Goal: Find contact information: Obtain details needed to contact an individual or organization

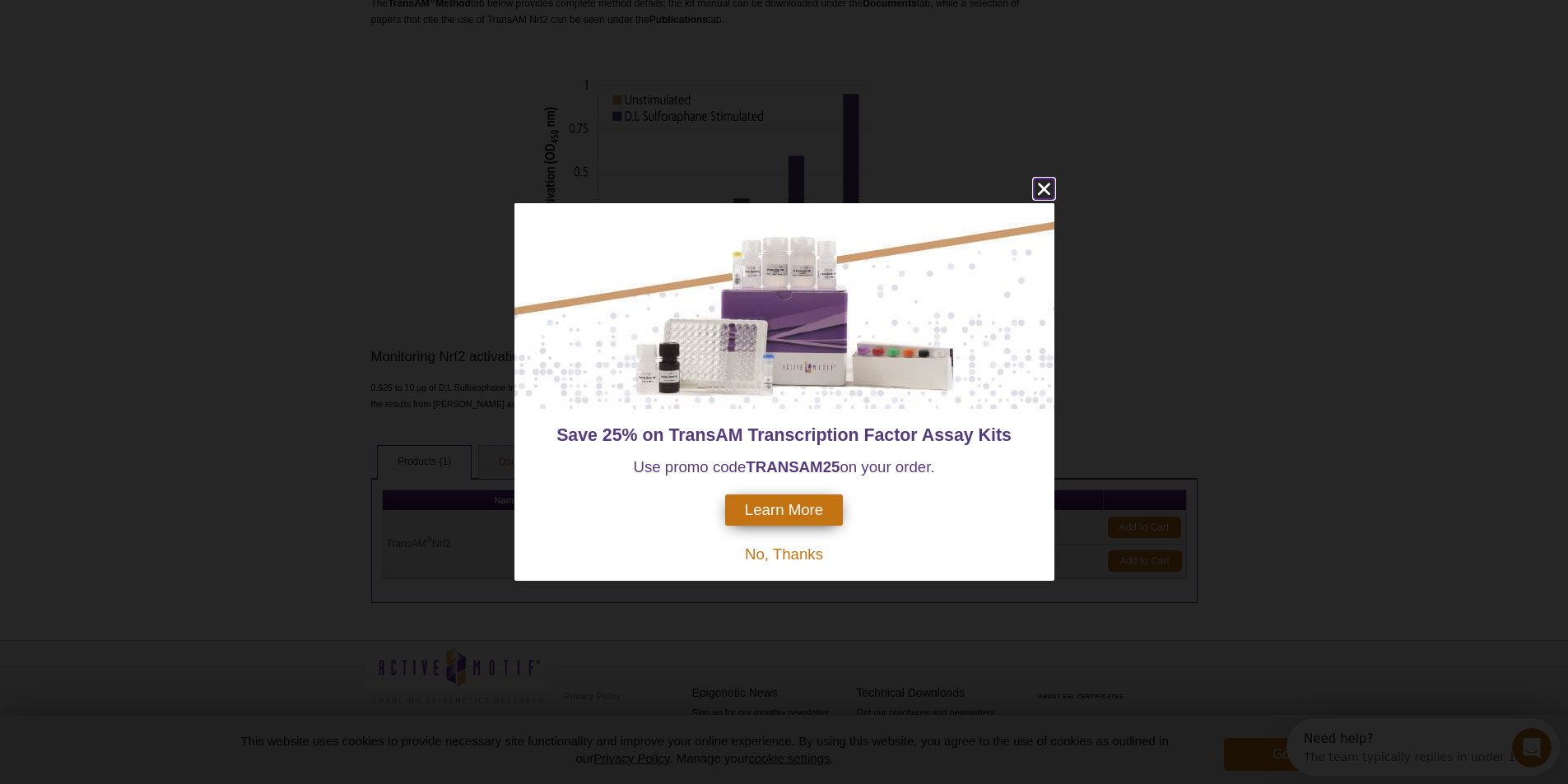
click at [1045, 188] on icon "close" at bounding box center [1044, 189] width 12 height 12
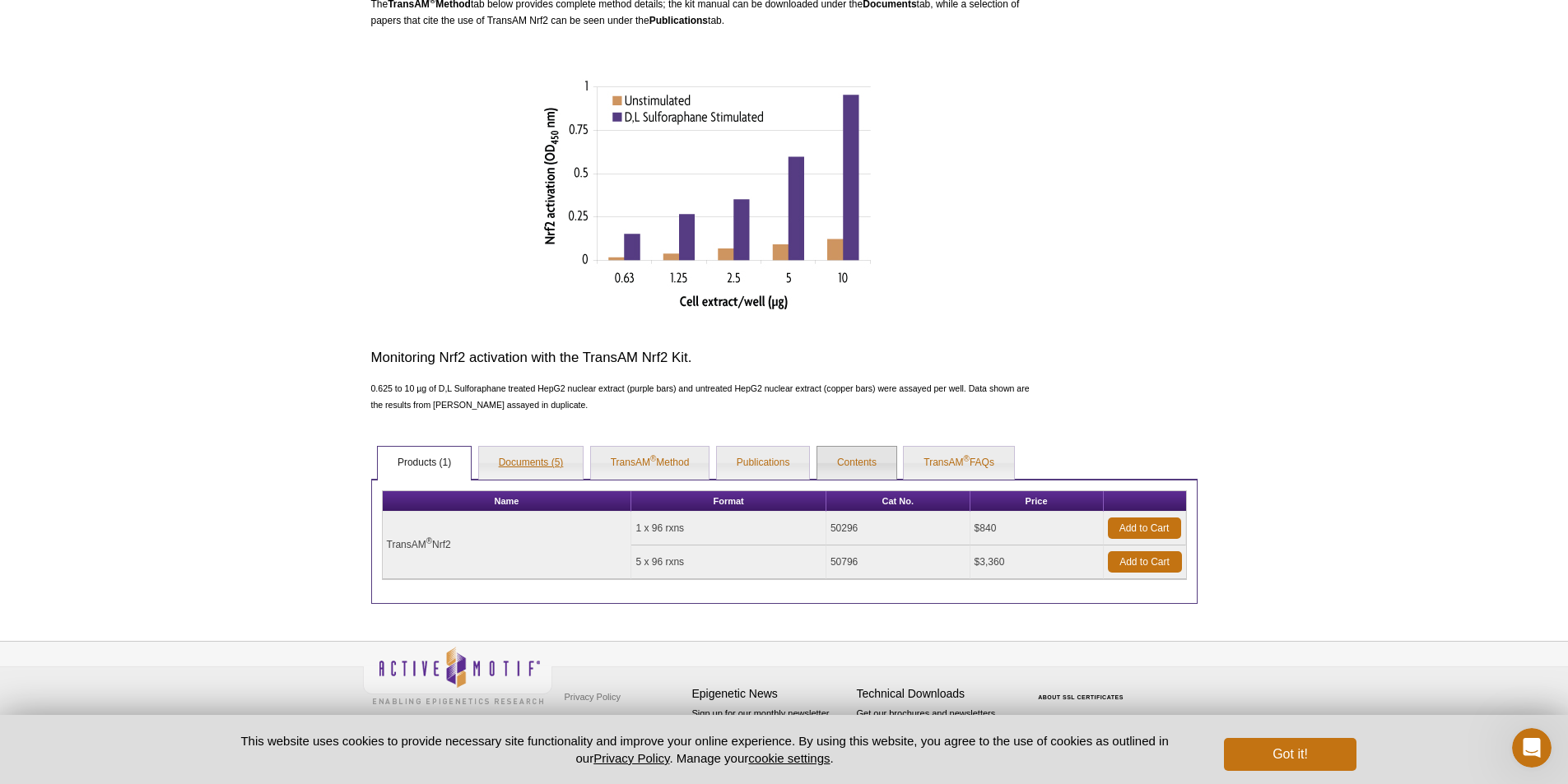
scroll to position [522, 0]
click at [532, 468] on link "Documents (5)" at bounding box center [531, 462] width 104 height 33
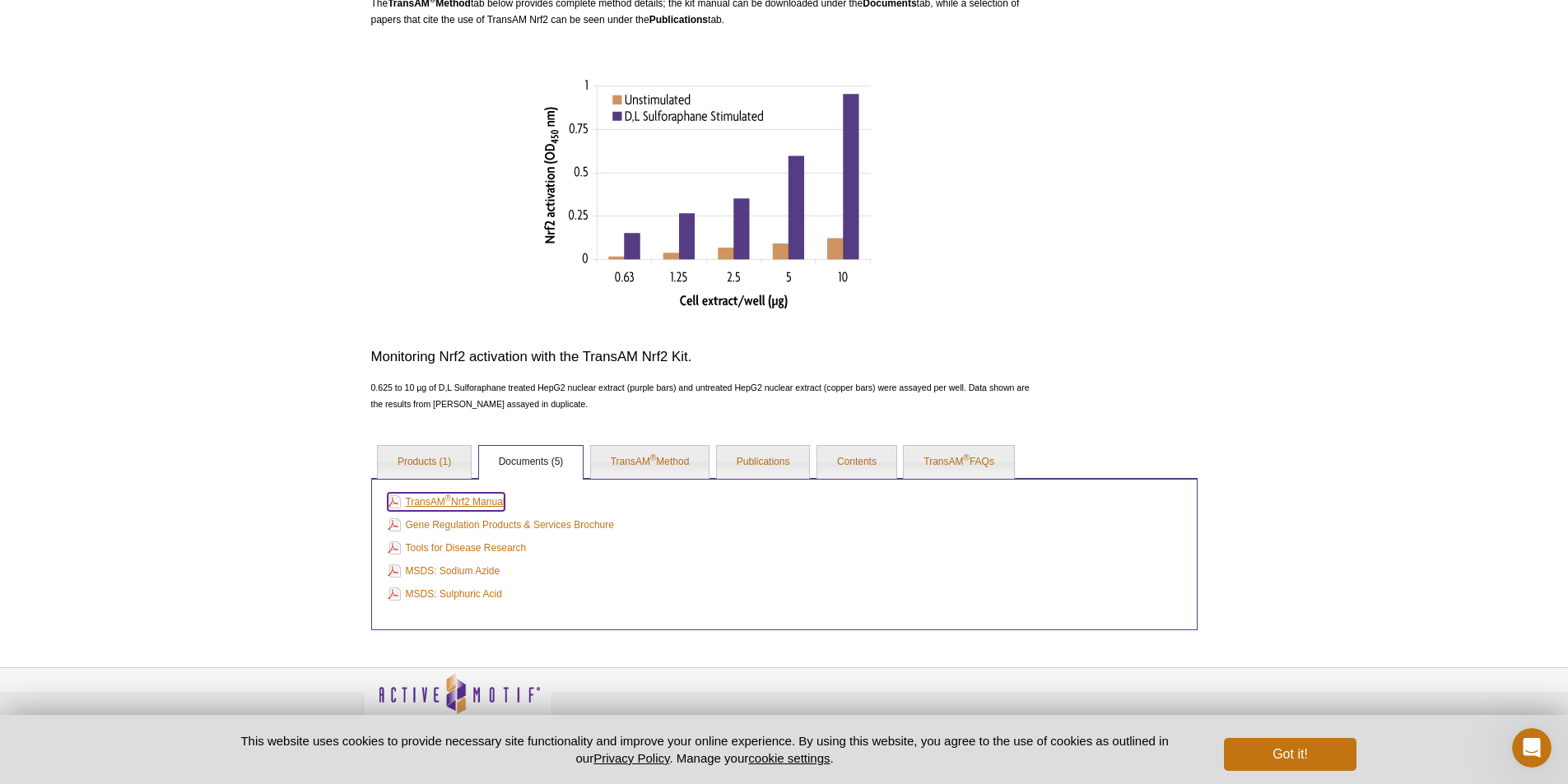
click at [485, 500] on link "TransAM ® Nrf2 Manual" at bounding box center [446, 502] width 117 height 18
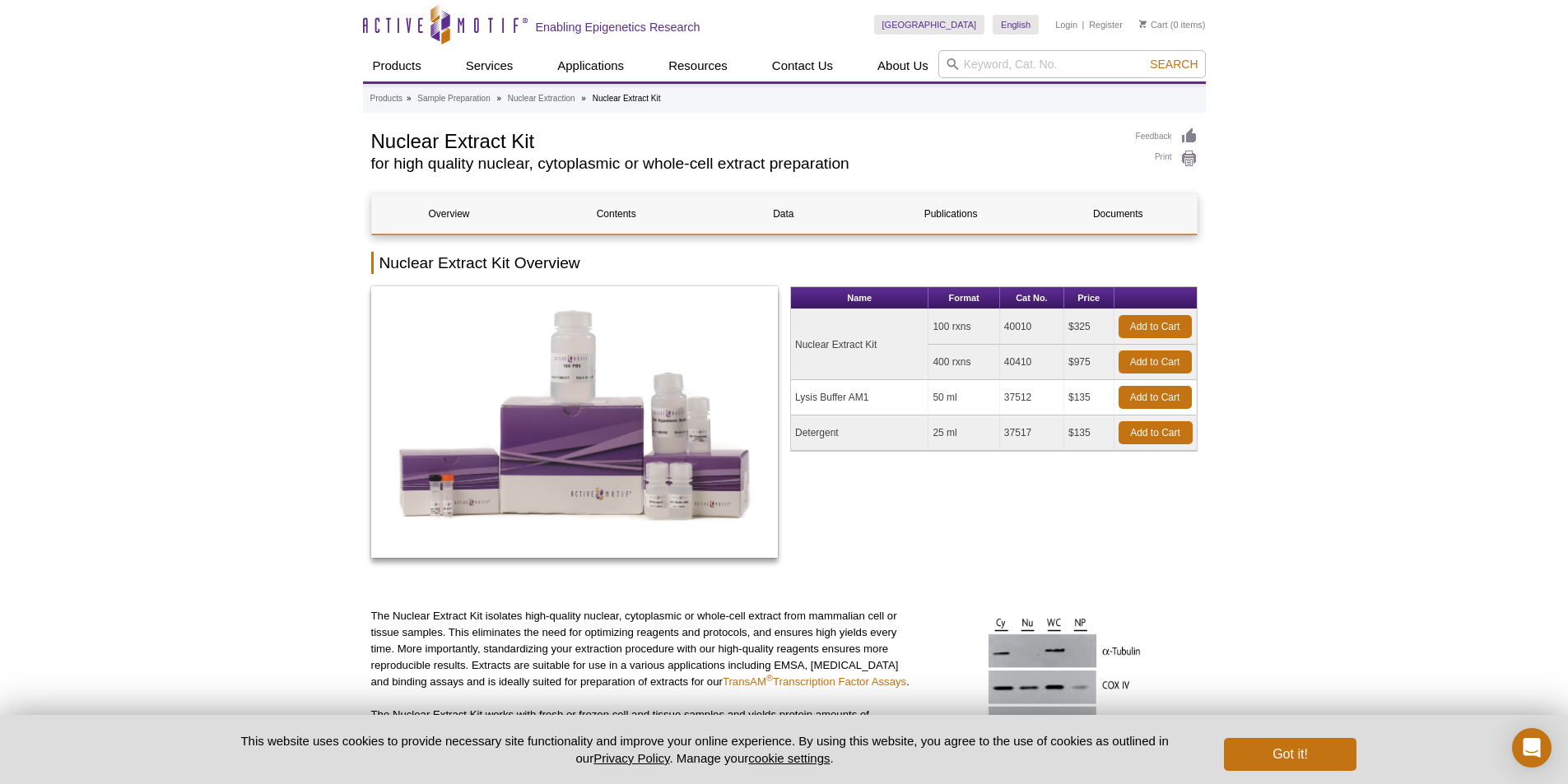
drag, startPoint x: 1088, startPoint y: 328, endPoint x: 1070, endPoint y: 328, distance: 18.0
click at [1070, 328] on td "$325" at bounding box center [1090, 327] width 50 height 36
click at [1033, 316] on td "40010" at bounding box center [1032, 327] width 64 height 36
click at [1033, 327] on td "40010" at bounding box center [1032, 327] width 64 height 36
drag, startPoint x: 1033, startPoint y: 327, endPoint x: 1002, endPoint y: 327, distance: 31.0
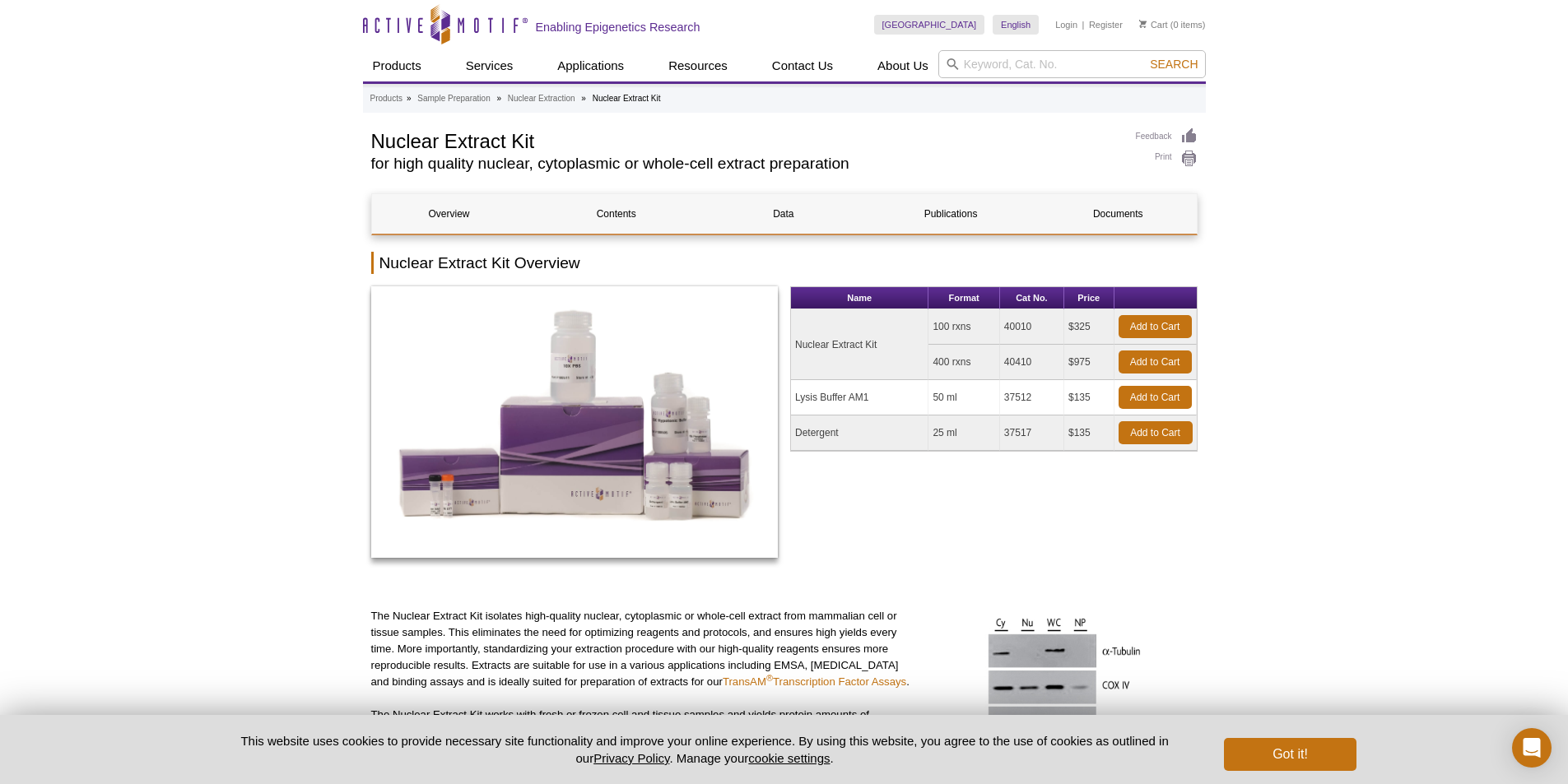
click at [1002, 327] on td "40010" at bounding box center [1032, 327] width 64 height 36
copy td "40010"
click at [972, 58] on input "search" at bounding box center [1072, 64] width 268 height 28
paste input "40010"
type input "40010"
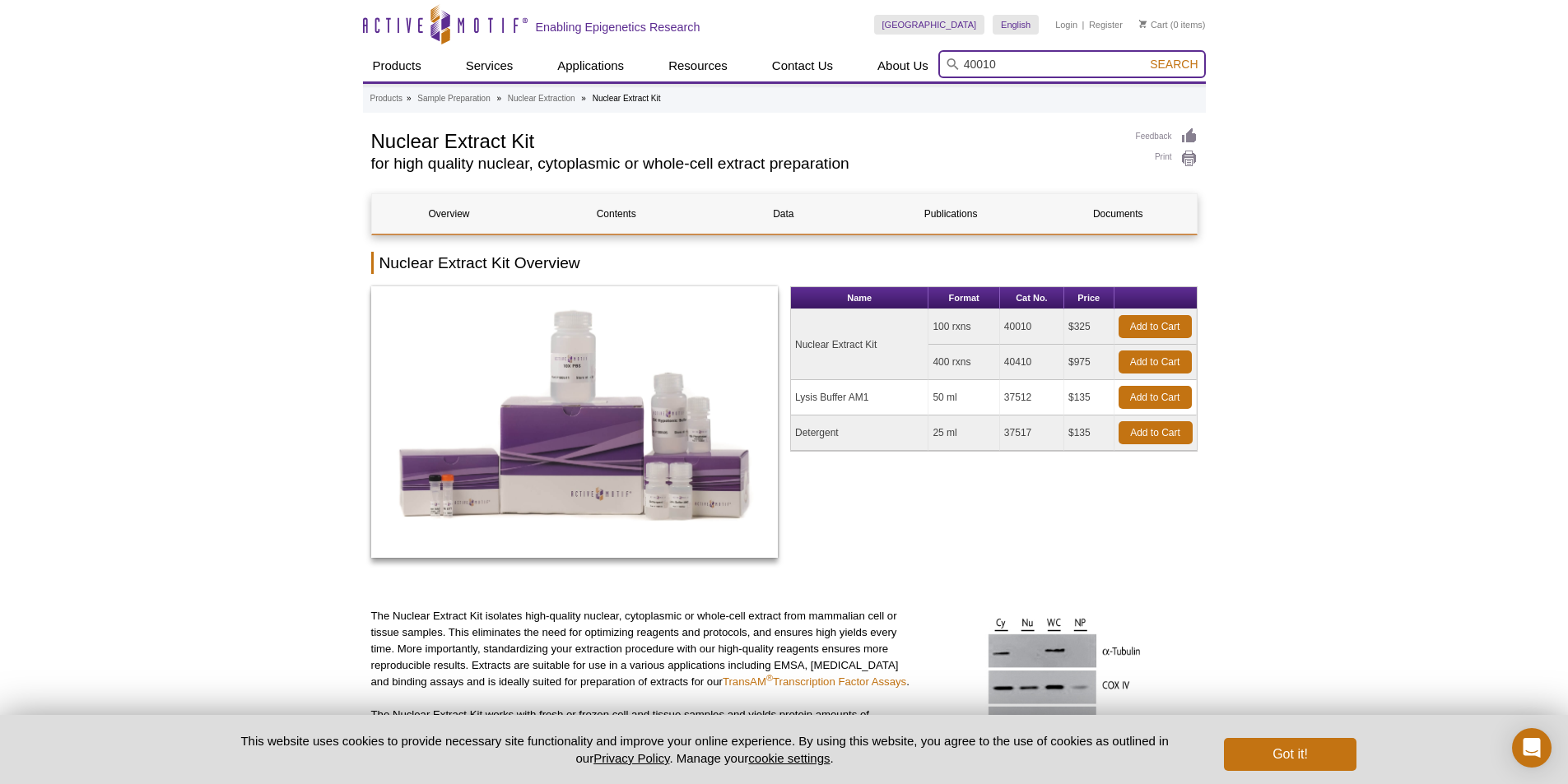
click at [1145, 56] on button "Search" at bounding box center [1174, 63] width 57 height 15
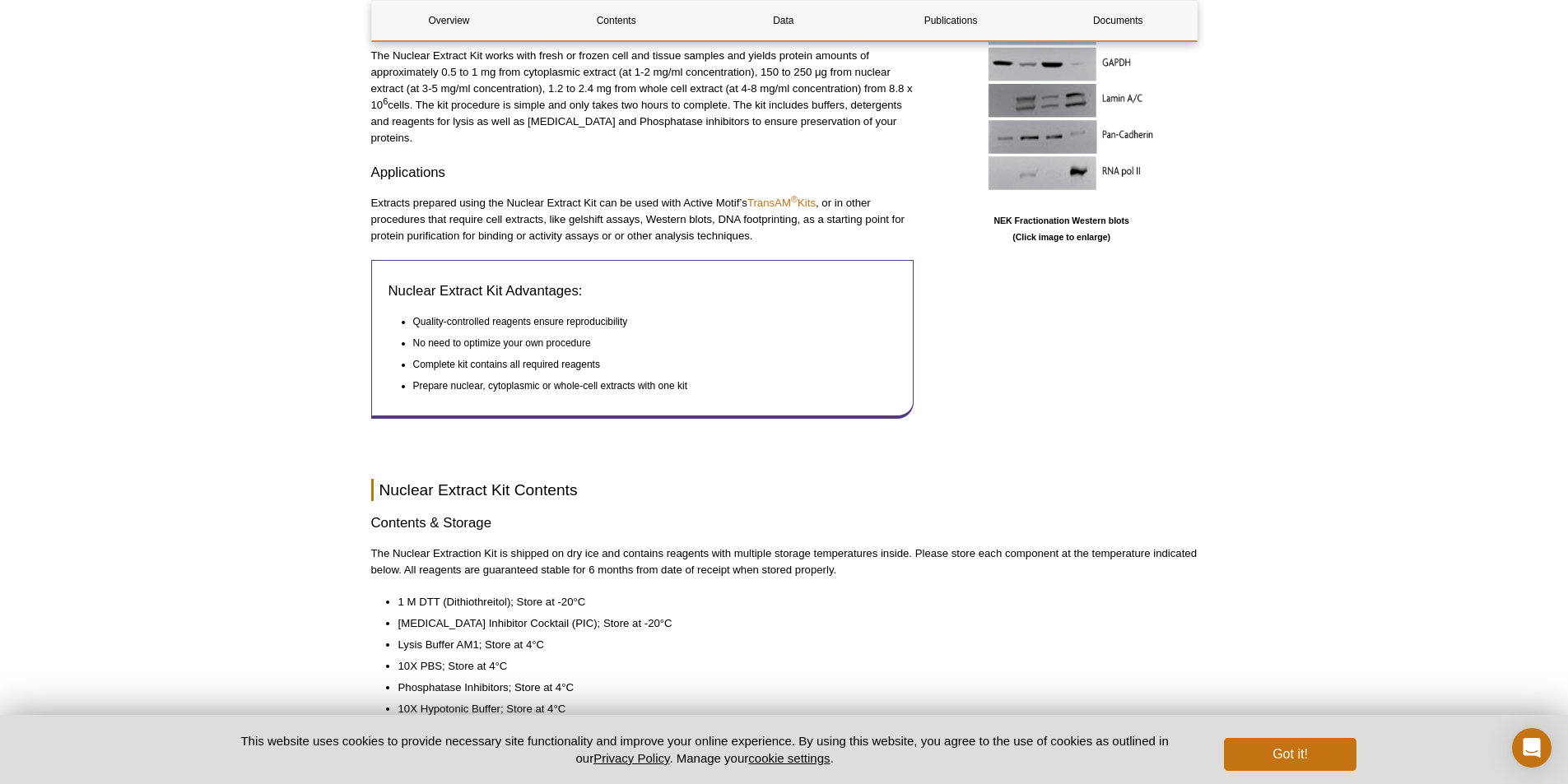
scroll to position [83, 0]
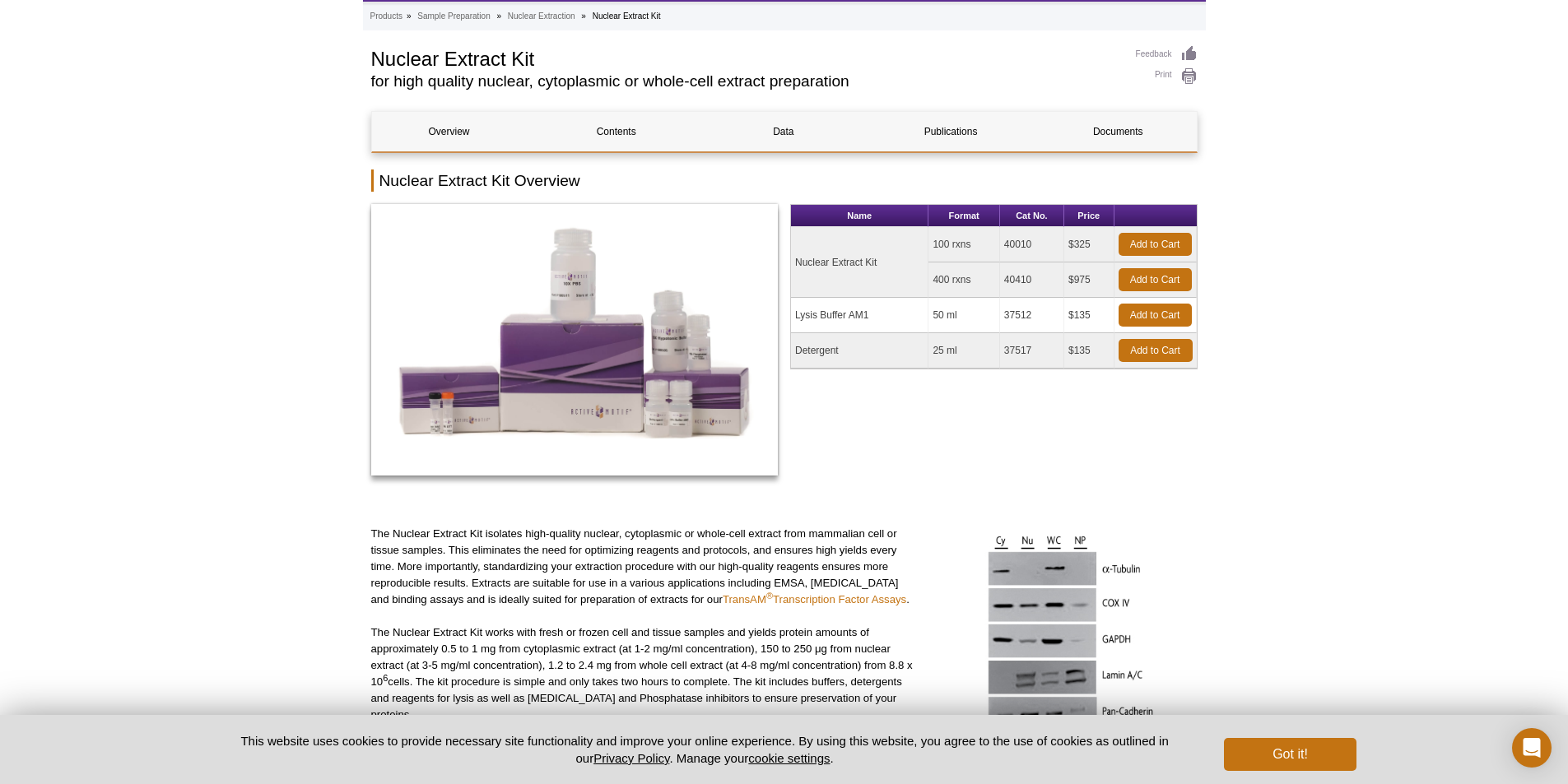
drag, startPoint x: 1092, startPoint y: 243, endPoint x: 1070, endPoint y: 243, distance: 22.0
click at [1070, 243] on td "$325" at bounding box center [1090, 244] width 50 height 36
copy td "$325"
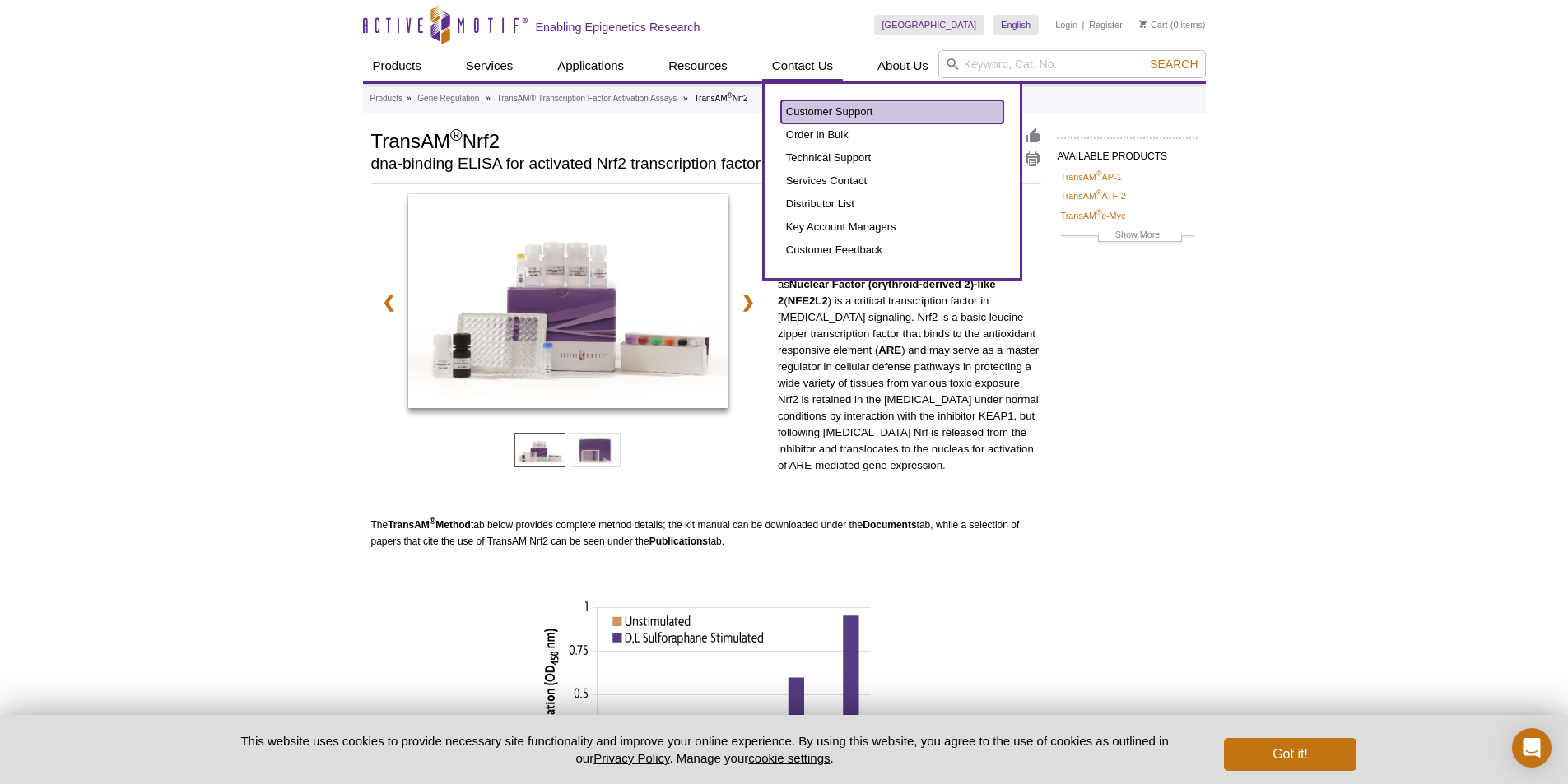
click at [829, 104] on link "Customer Support" at bounding box center [892, 111] width 223 height 23
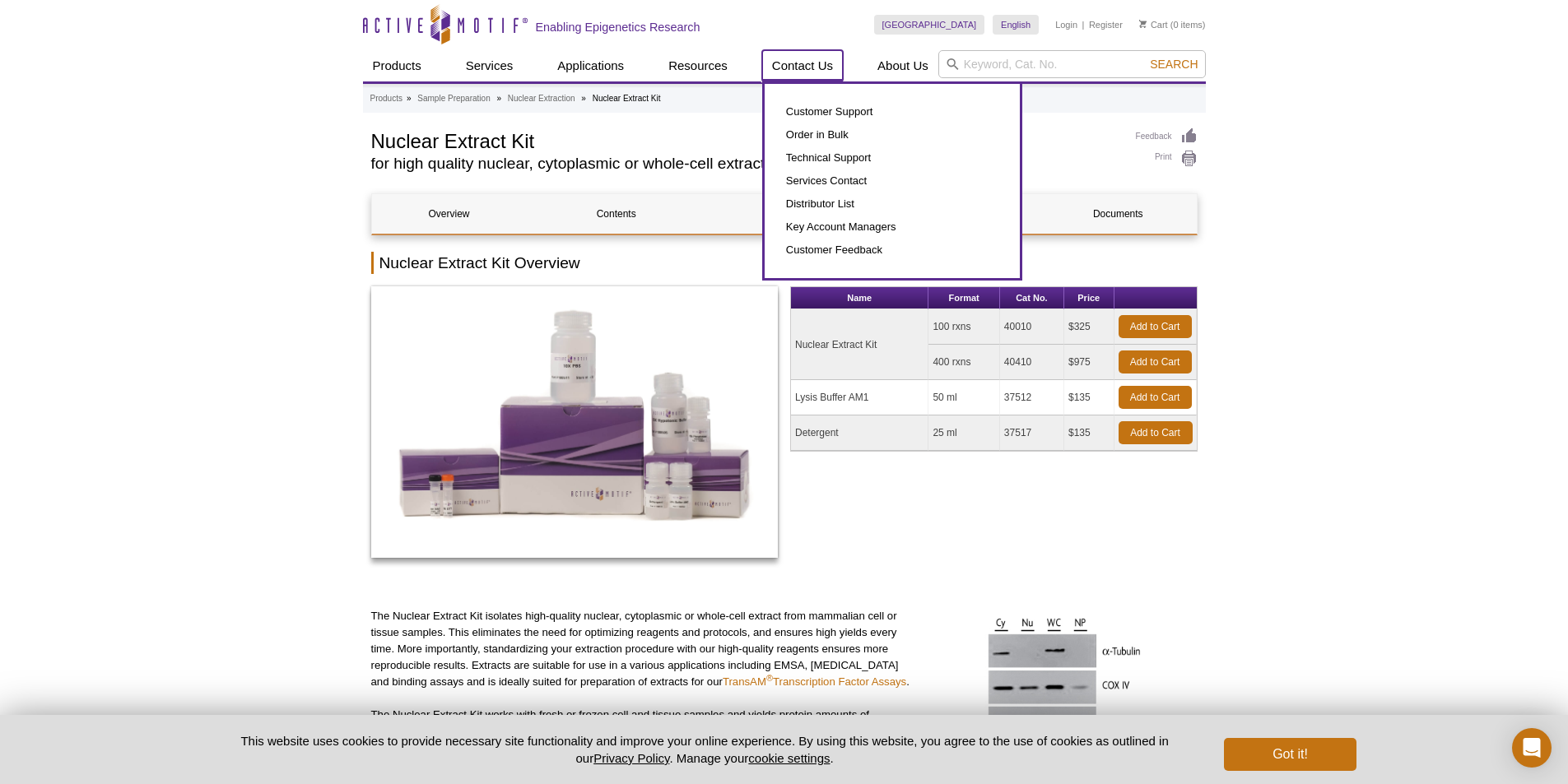
click at [804, 63] on link "Contact Us" at bounding box center [802, 66] width 81 height 31
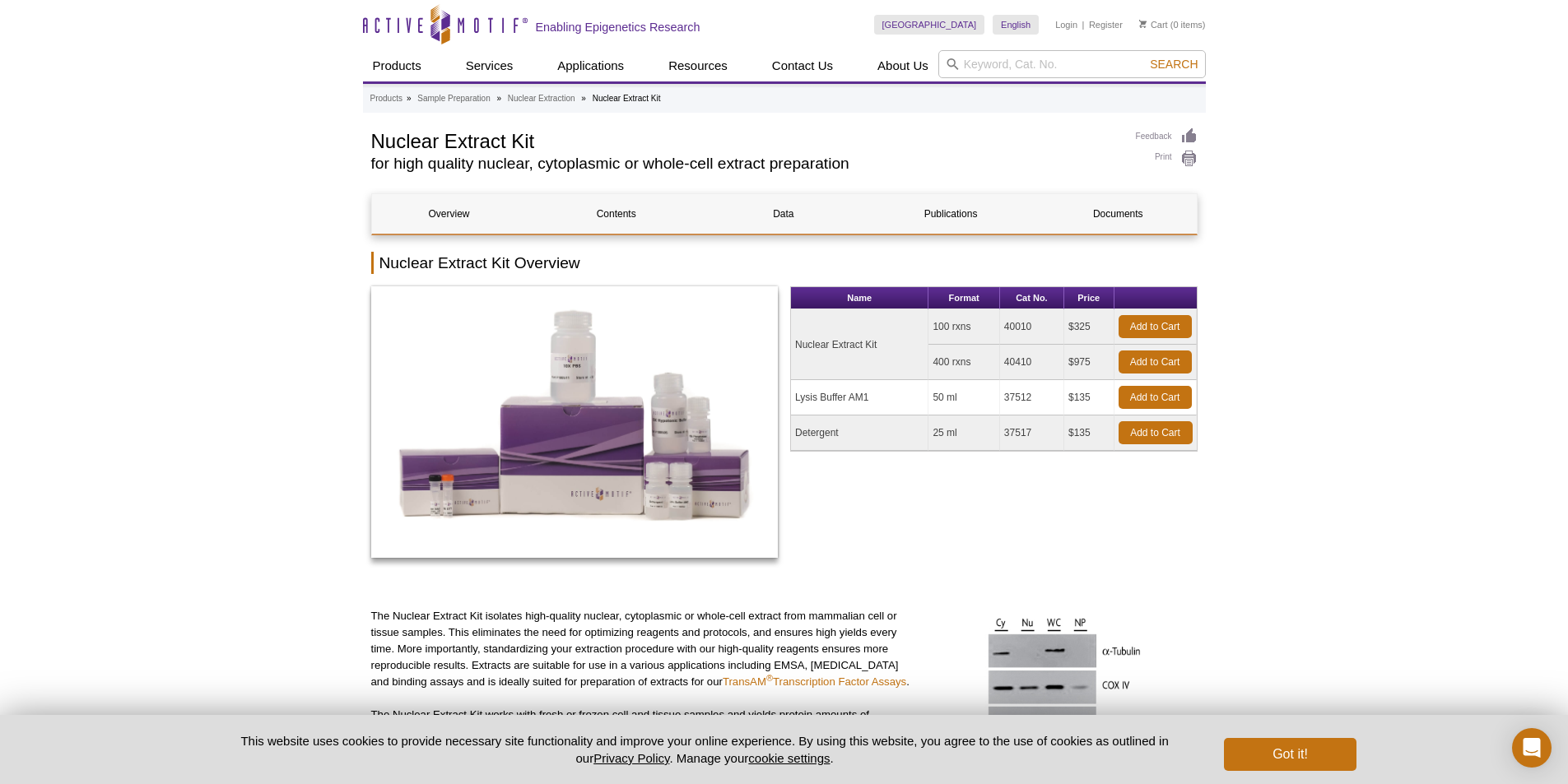
drag, startPoint x: 350, startPoint y: 15, endPoint x: 482, endPoint y: 16, distance: 132.0
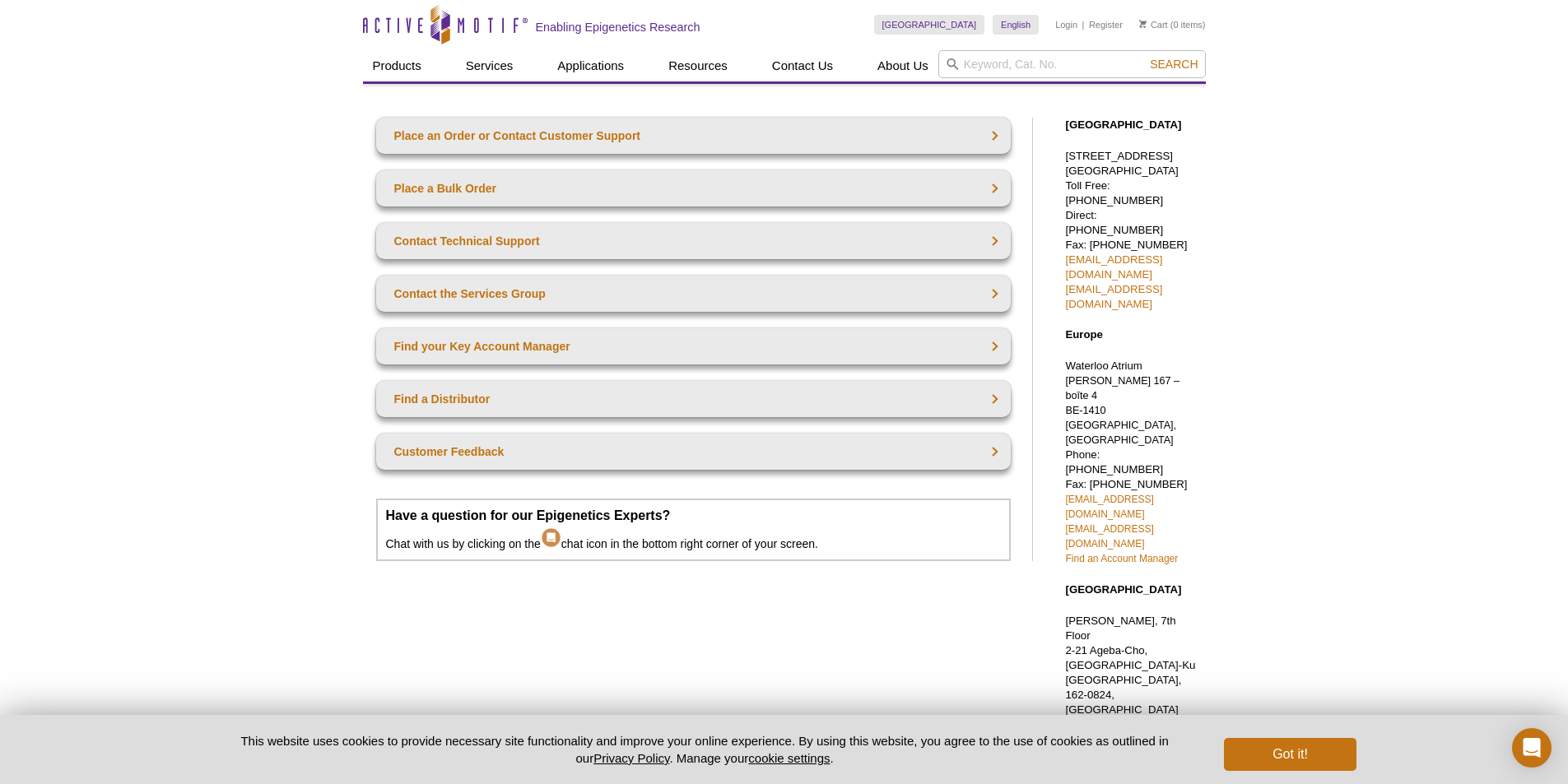
drag, startPoint x: 355, startPoint y: 22, endPoint x: 512, endPoint y: 25, distance: 157.0
click at [512, 25] on div "Active Motif Logo Enabling Epigenetics Research 0 Search Skip to content Active…" at bounding box center [784, 599] width 1568 height 1199
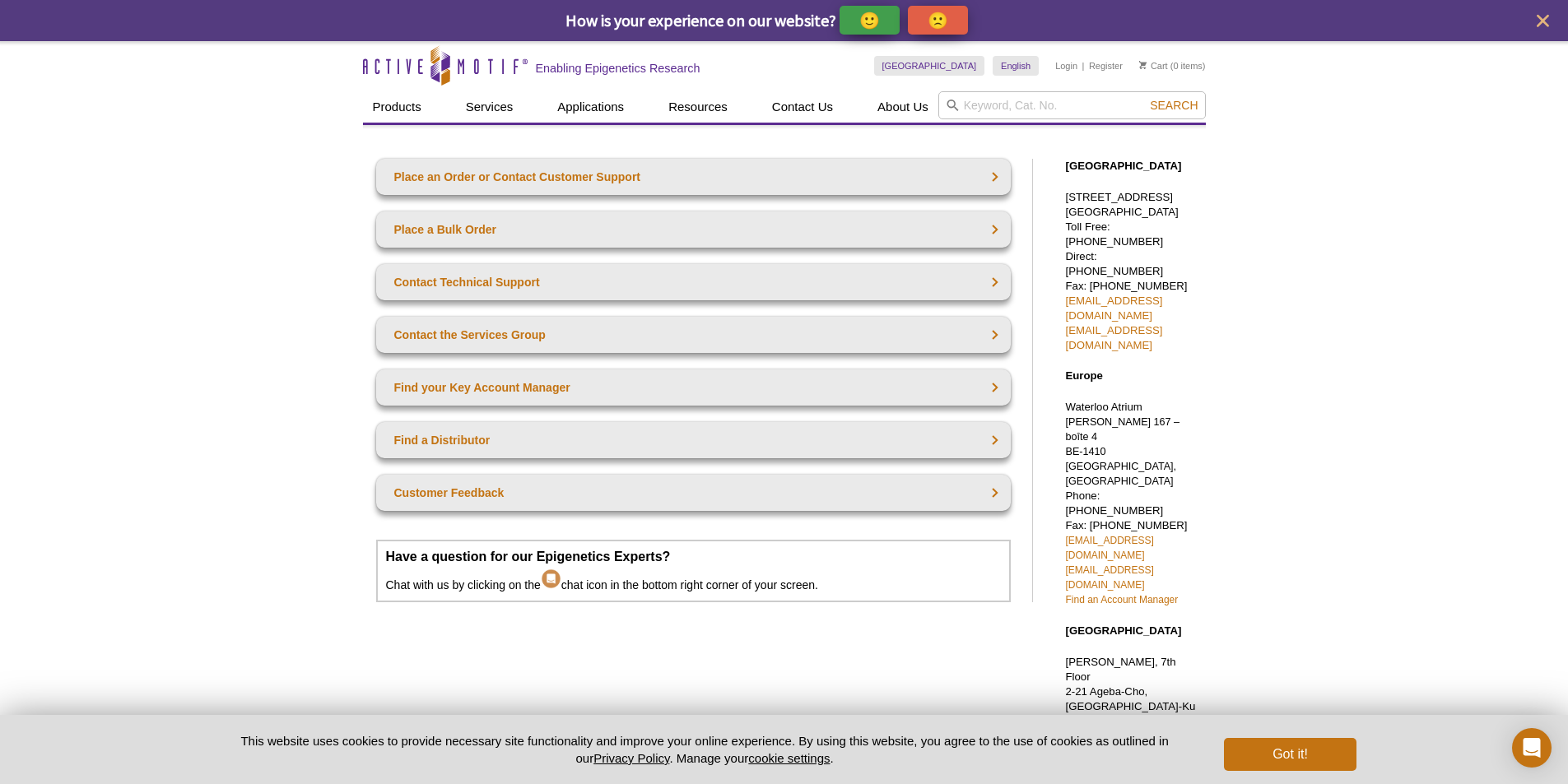
drag, startPoint x: 346, startPoint y: 70, endPoint x: 527, endPoint y: 71, distance: 181.0
click at [527, 71] on div "Active Motif Logo Enabling Epigenetics Research 0 Search Skip to content Active…" at bounding box center [784, 640] width 1568 height 1199
drag, startPoint x: 716, startPoint y: 70, endPoint x: 372, endPoint y: 69, distance: 344.0
click at [372, 69] on div "Skip to content Active Motif Logo Enabling Epigenetics Research" at bounding box center [618, 65] width 511 height 49
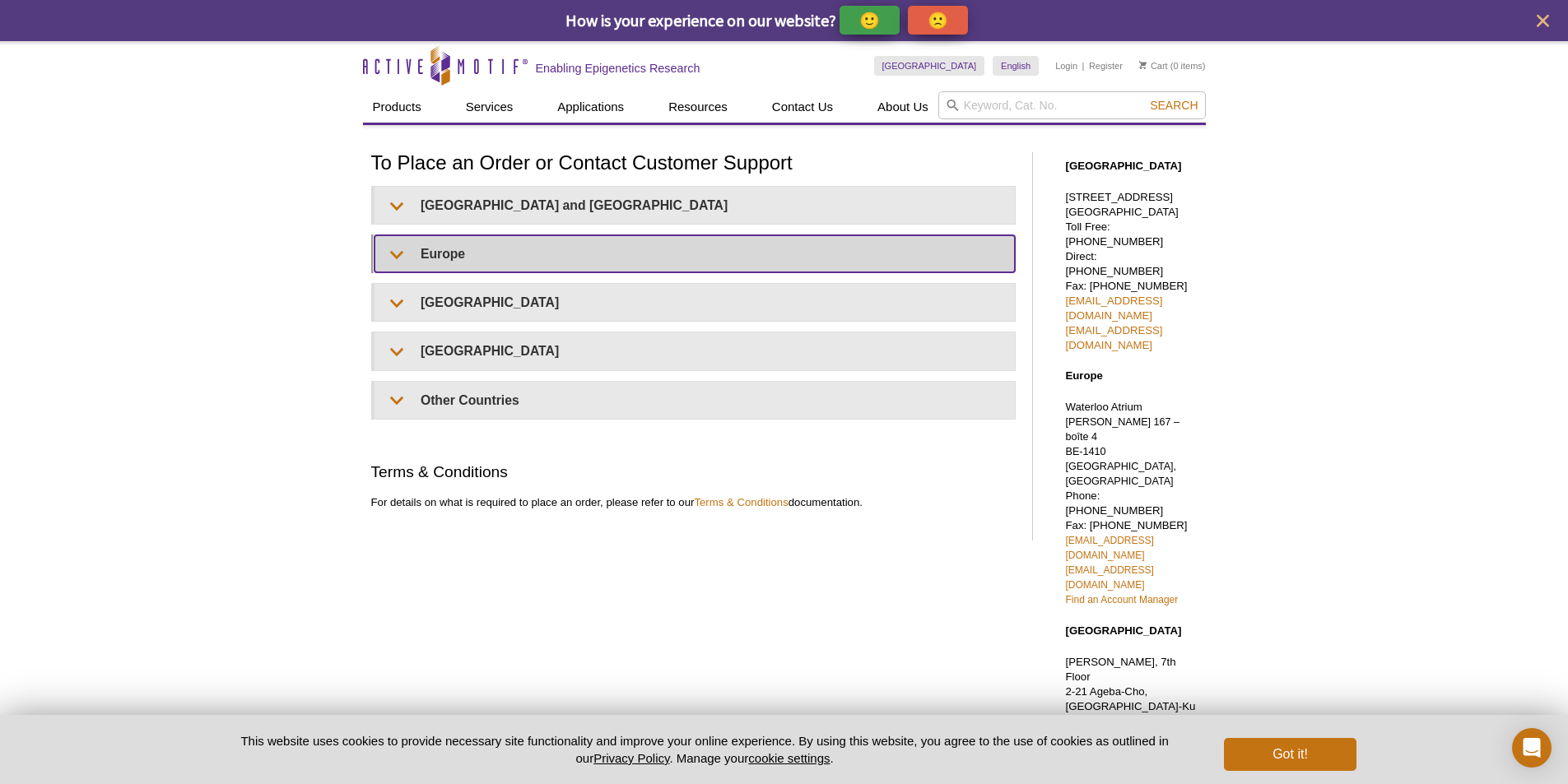
click at [468, 256] on summary "Europe" at bounding box center [695, 254] width 640 height 37
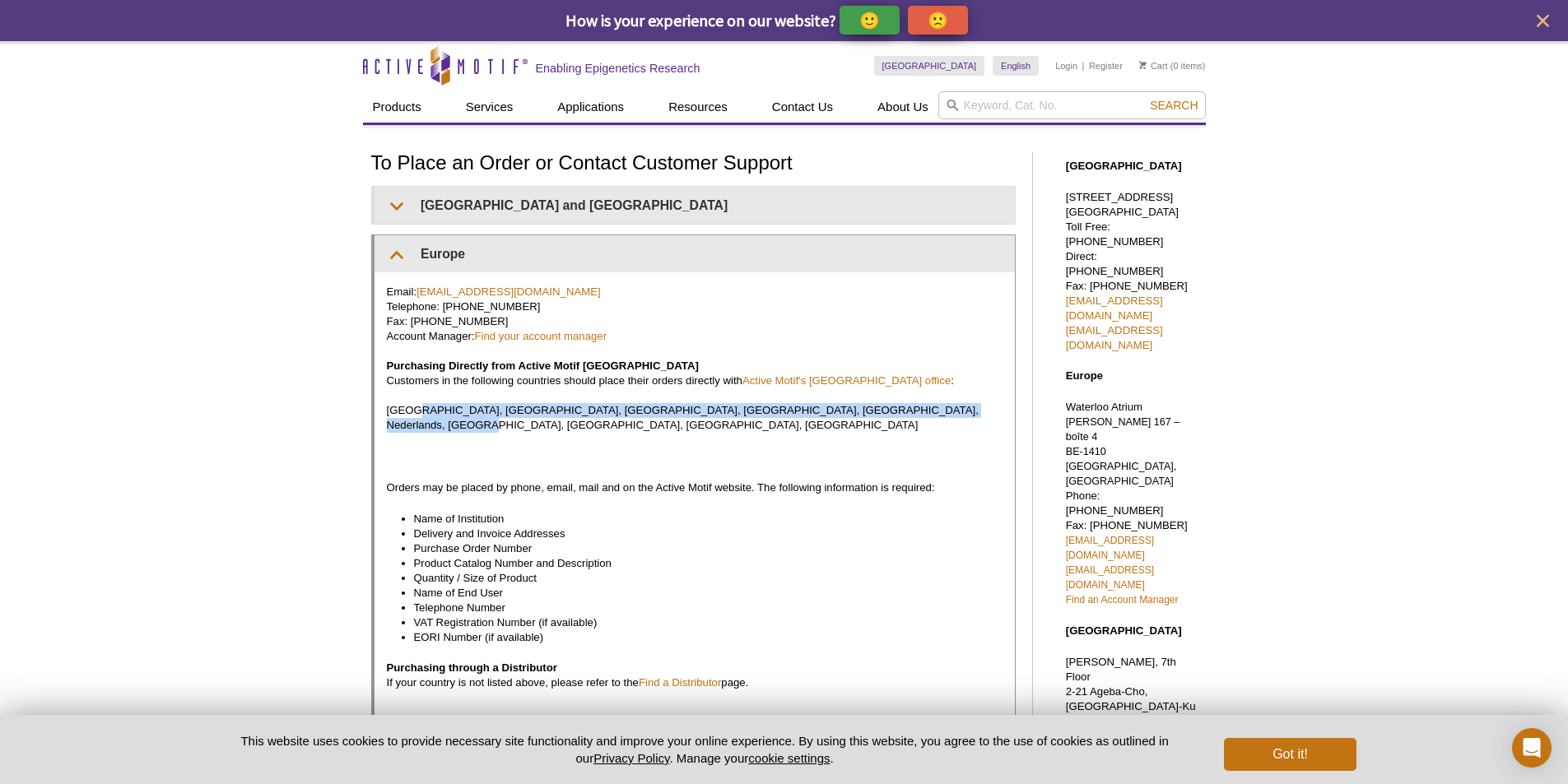
drag, startPoint x: 408, startPoint y: 412, endPoint x: 965, endPoint y: 415, distance: 557.0
click at [965, 415] on p "Email: euro-orders@activemotif.com Telephone: +32 (0)2 653 0001 Fax: +32 (0)2 6…" at bounding box center [695, 358] width 616 height 148
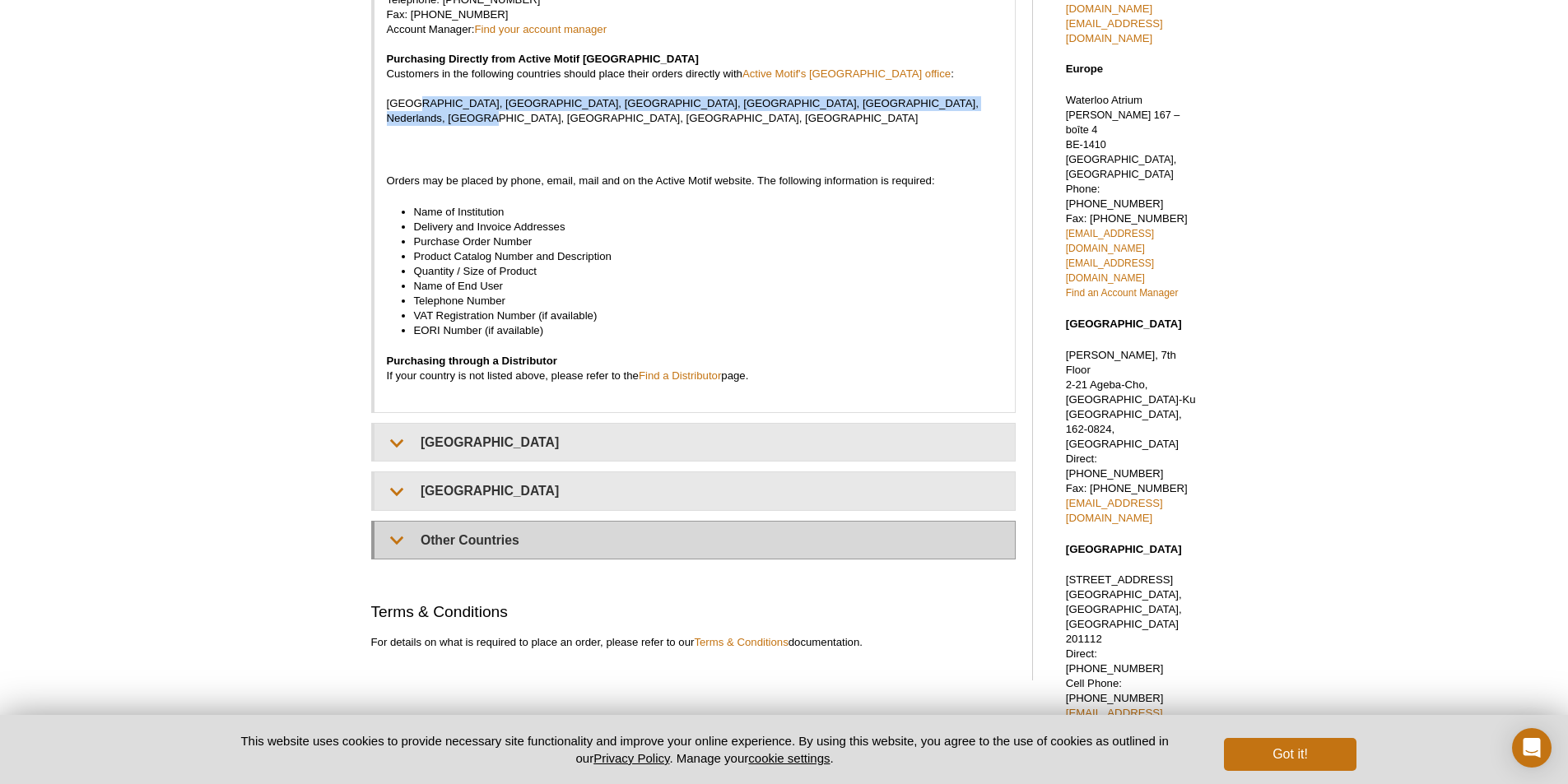
scroll to position [388, 0]
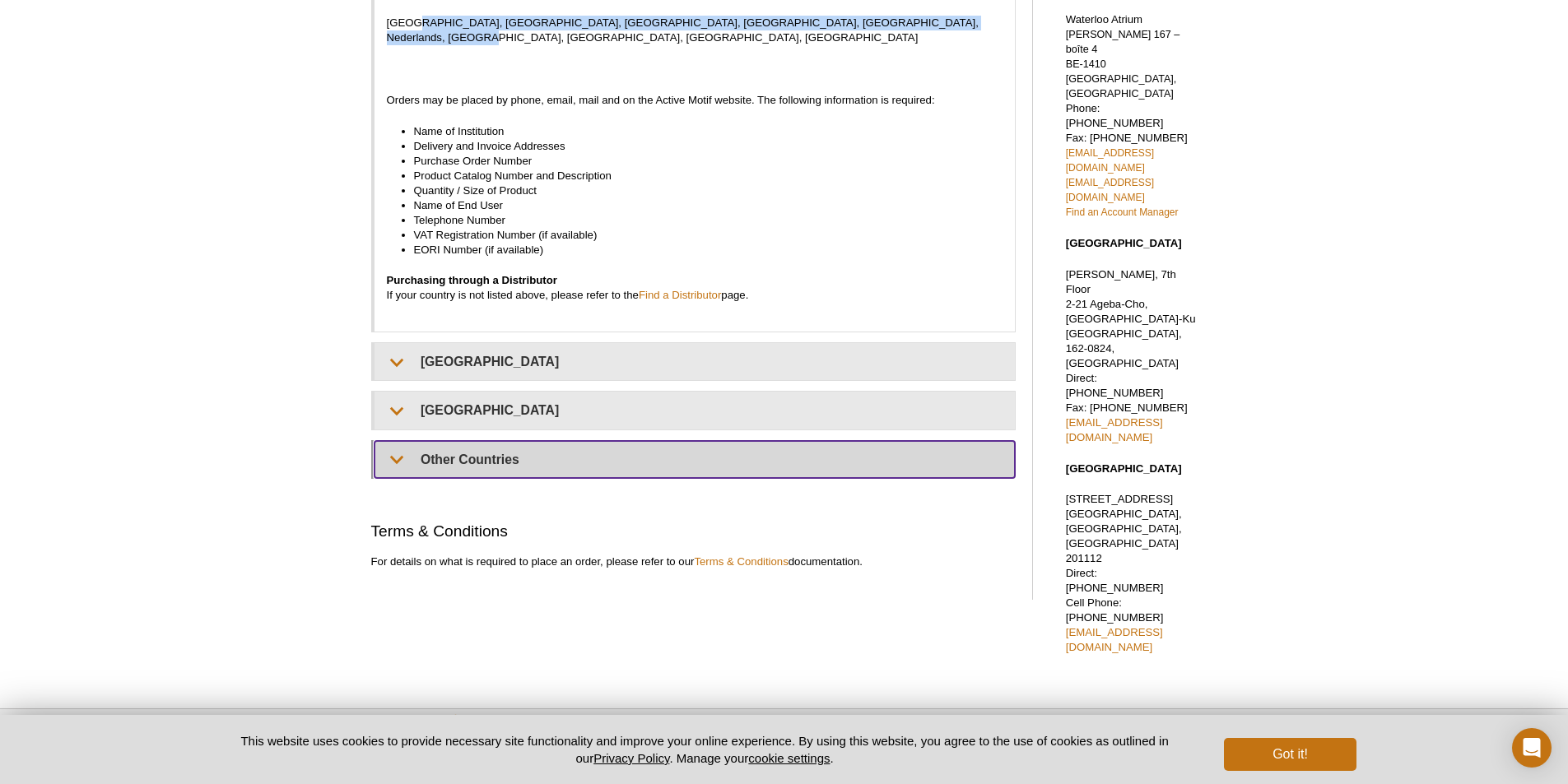
click at [527, 444] on summary "Other Countries" at bounding box center [695, 459] width 640 height 37
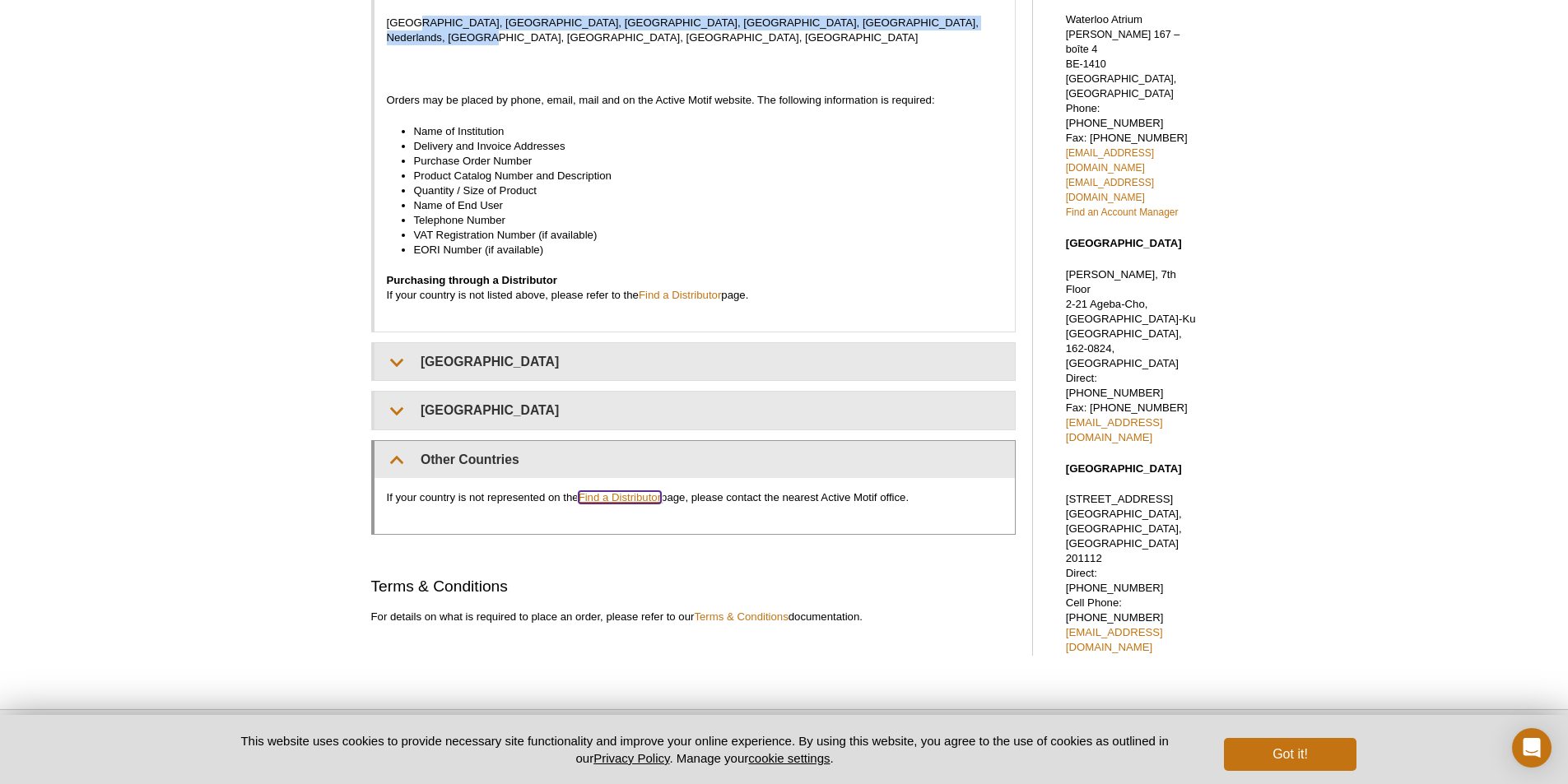
click at [619, 491] on link "Find a Distributor" at bounding box center [619, 497] width 83 height 12
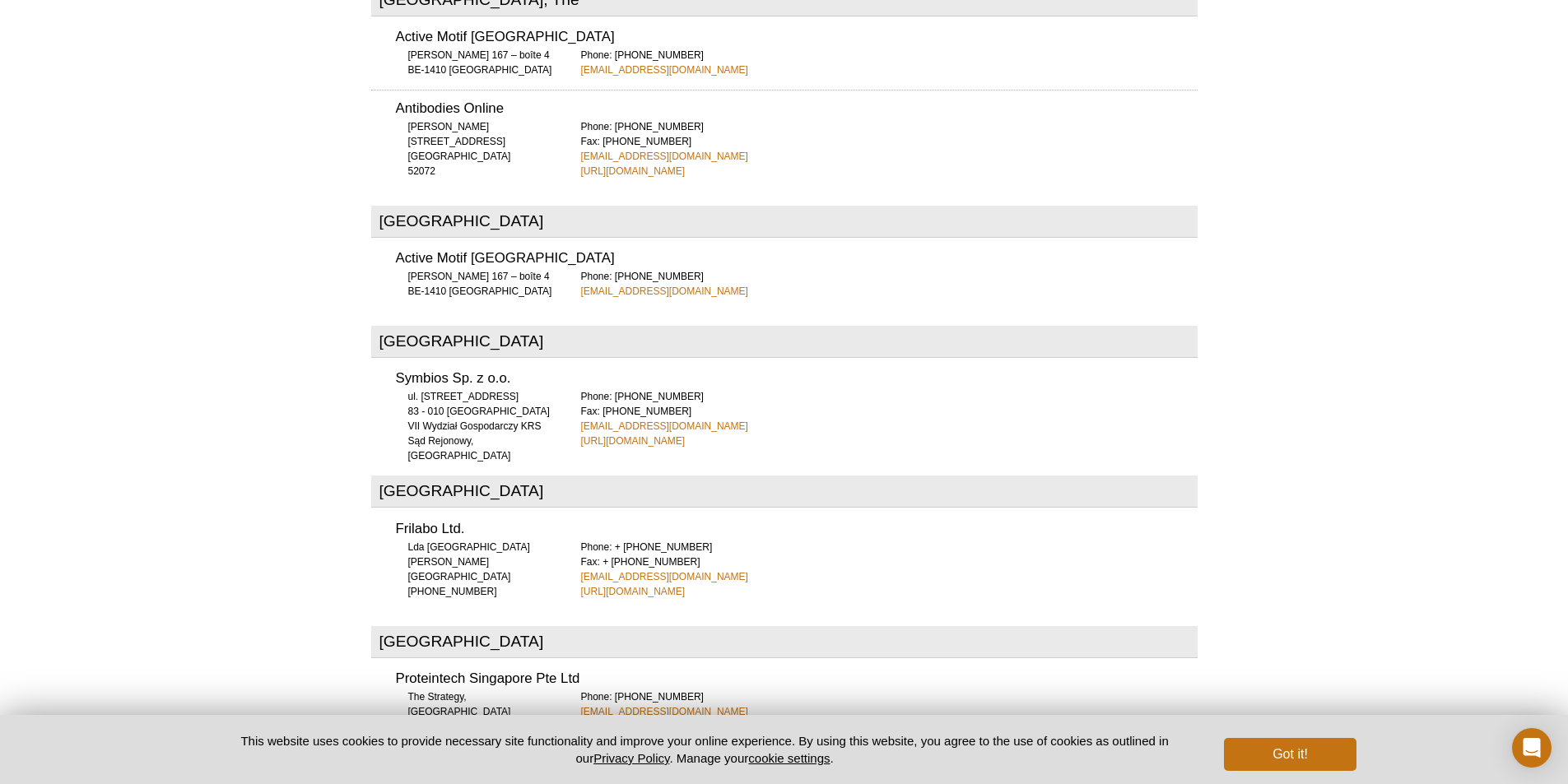
scroll to position [4608, 0]
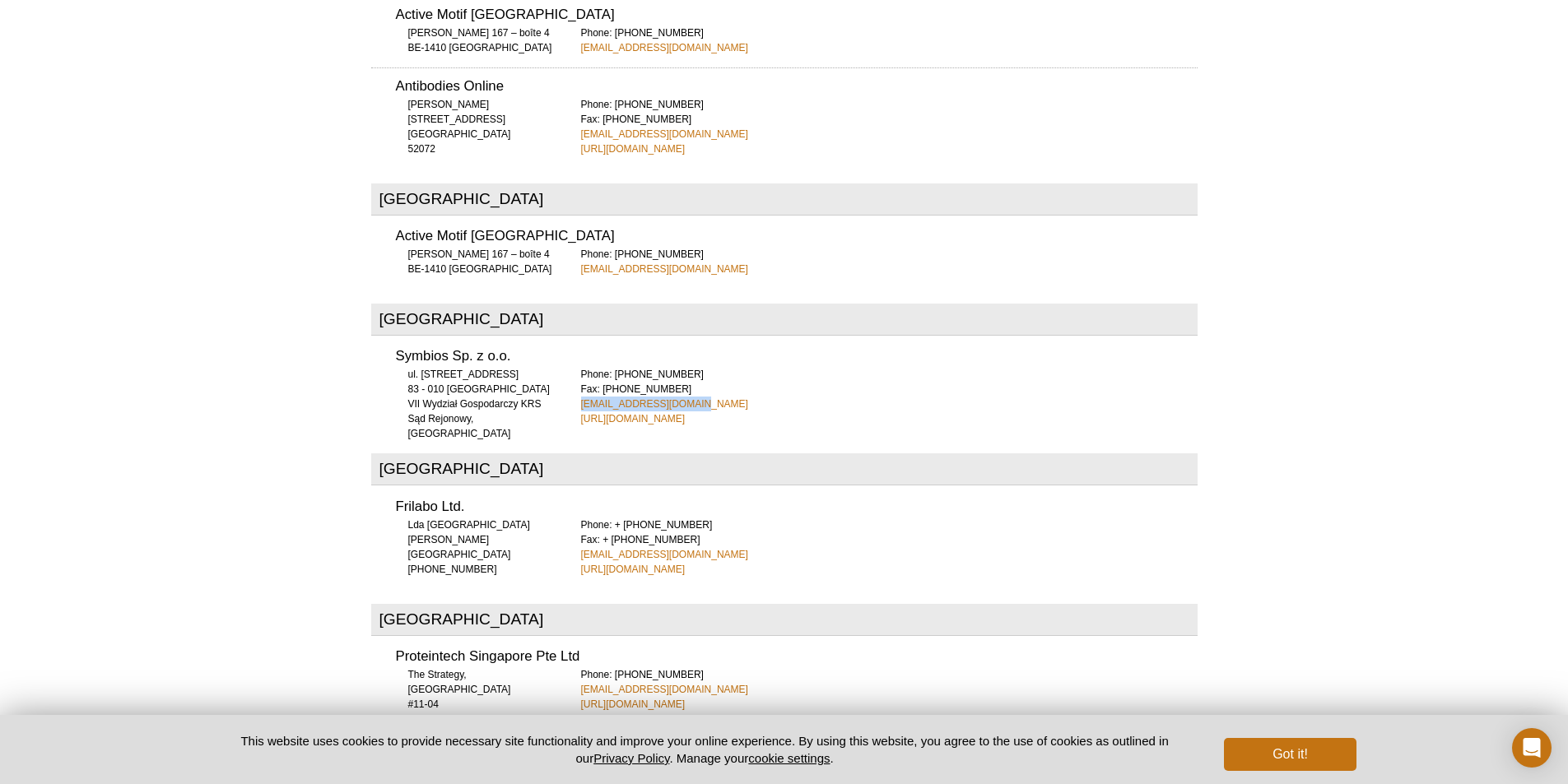
drag, startPoint x: 710, startPoint y: 324, endPoint x: 577, endPoint y: 328, distance: 133.1
click at [577, 338] on div "Symbios Sp. z o.o. ul. Modrzewiowa 37 83 - 010 Straszyn VII Wydział Gospodarczy…" at bounding box center [784, 382] width 826 height 88
copy link "symbios@symbios.com.pl"
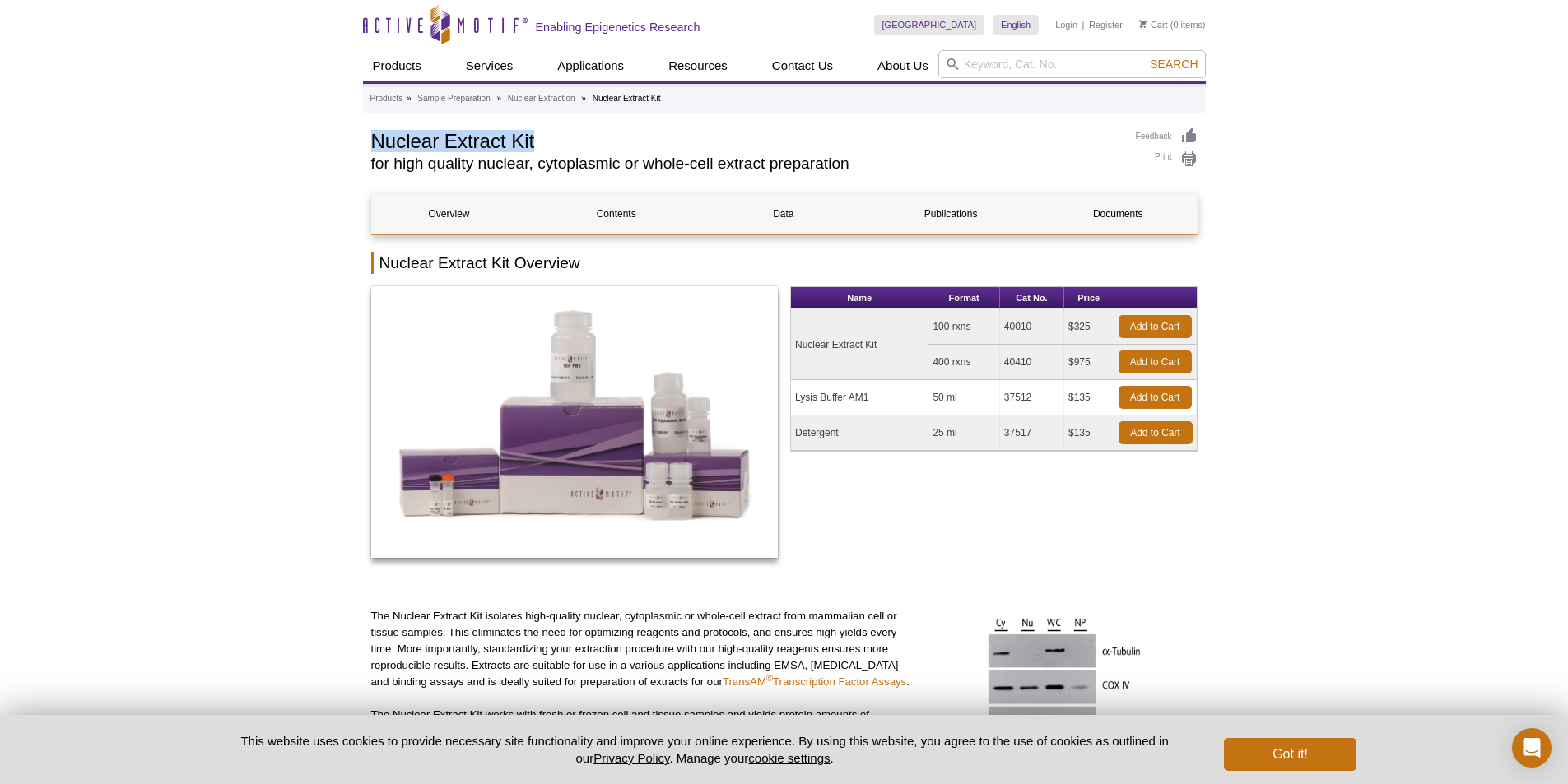
drag, startPoint x: 554, startPoint y: 144, endPoint x: 351, endPoint y: 144, distance: 203.0
copy h1 "Nuclear Extract Kit"
drag, startPoint x: 1034, startPoint y: 324, endPoint x: 1004, endPoint y: 324, distance: 30.0
click at [1004, 324] on td "40010" at bounding box center [1032, 327] width 64 height 36
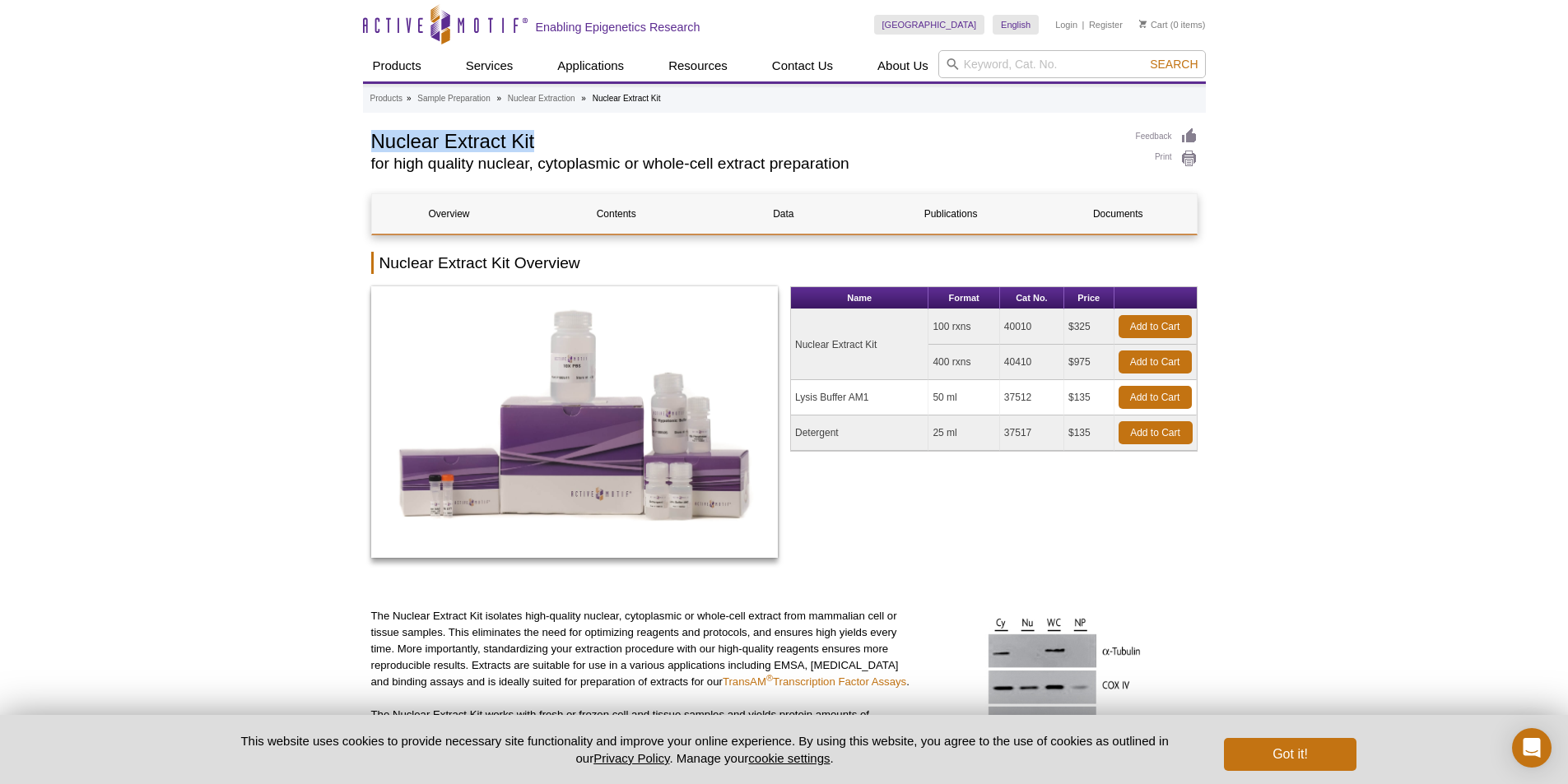
copy td "40010"
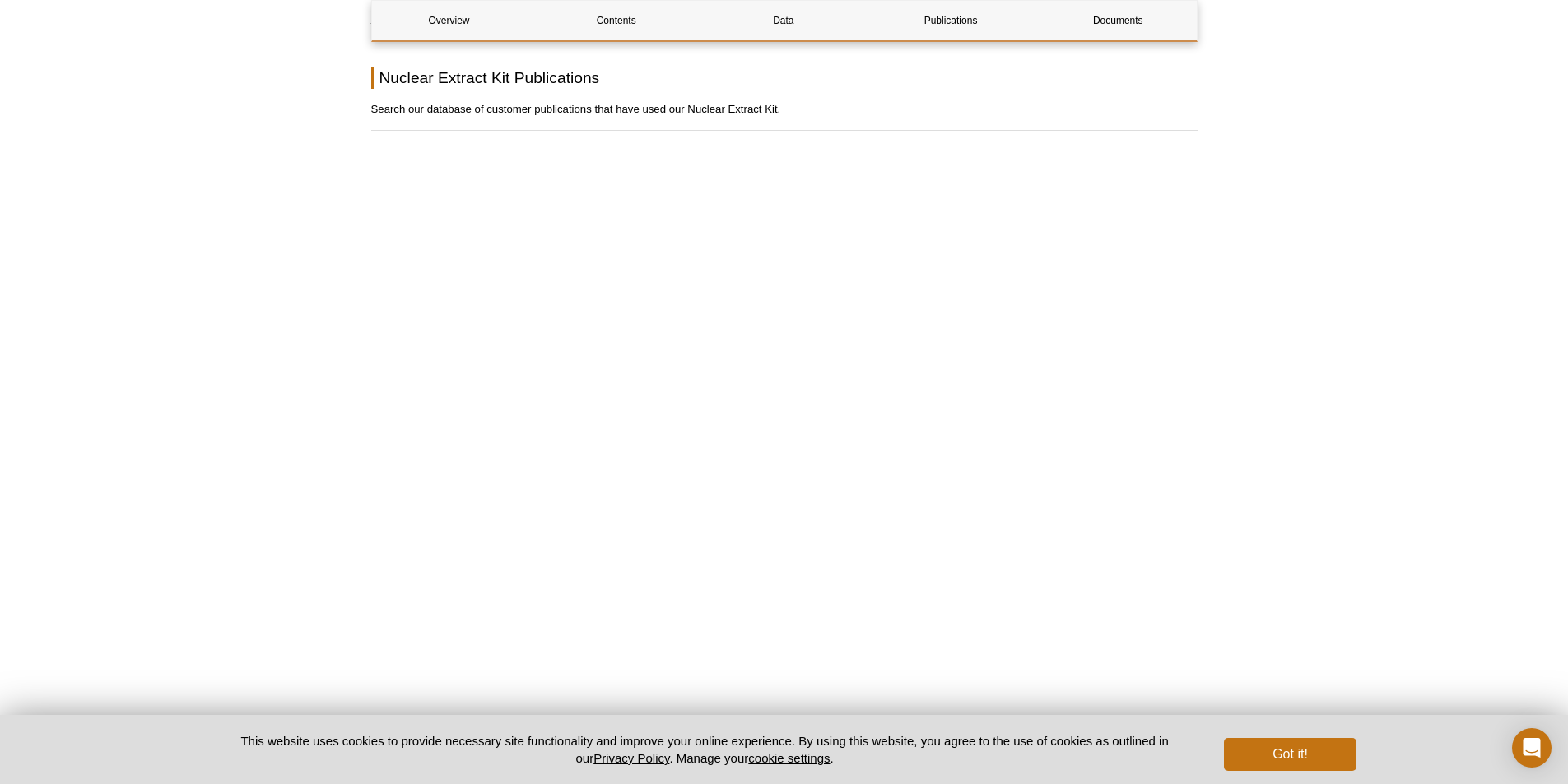
scroll to position [2633, 0]
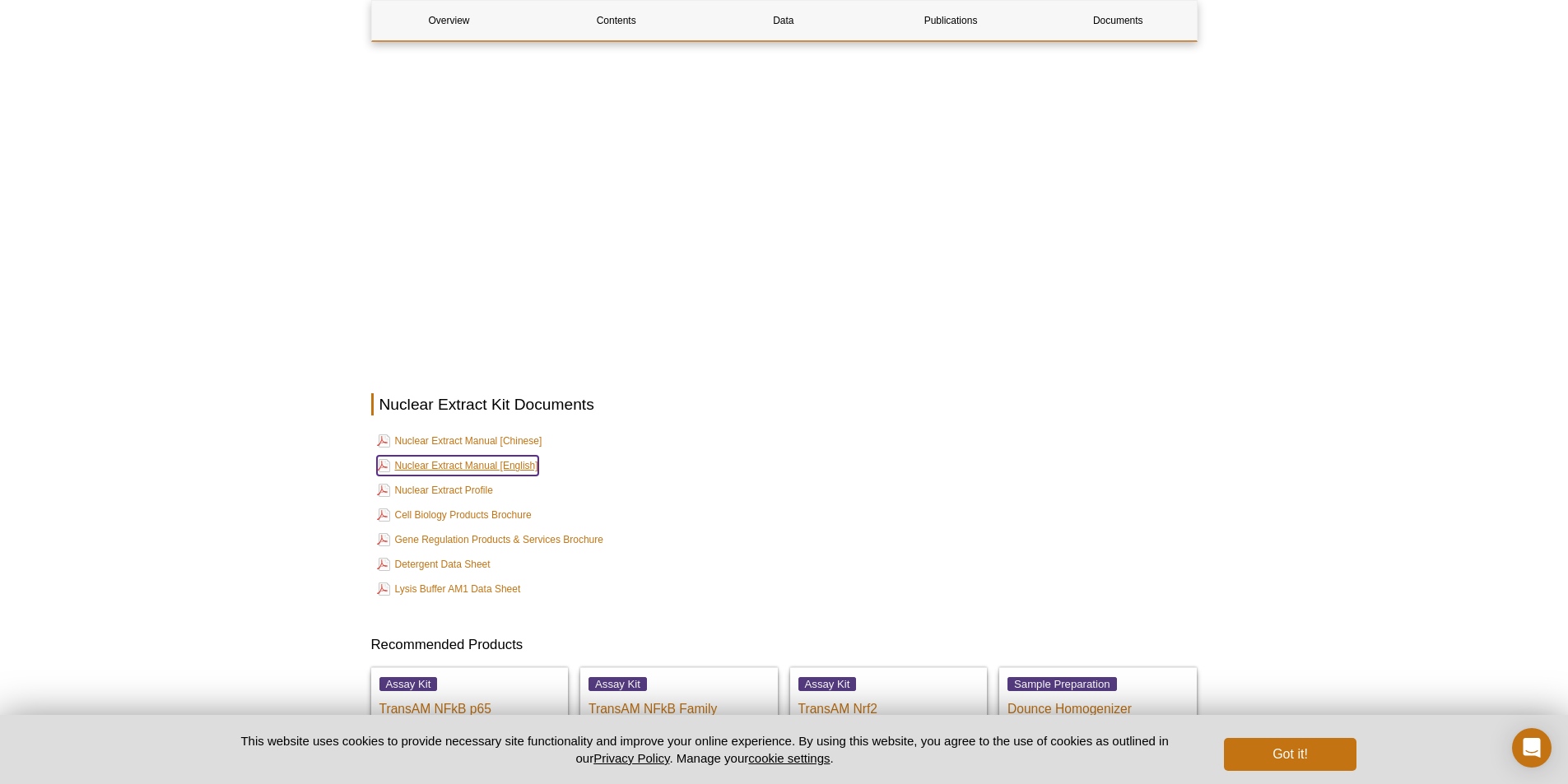
click at [480, 455] on link "Nuclear Extract Manual [English]" at bounding box center [458, 465] width 162 height 20
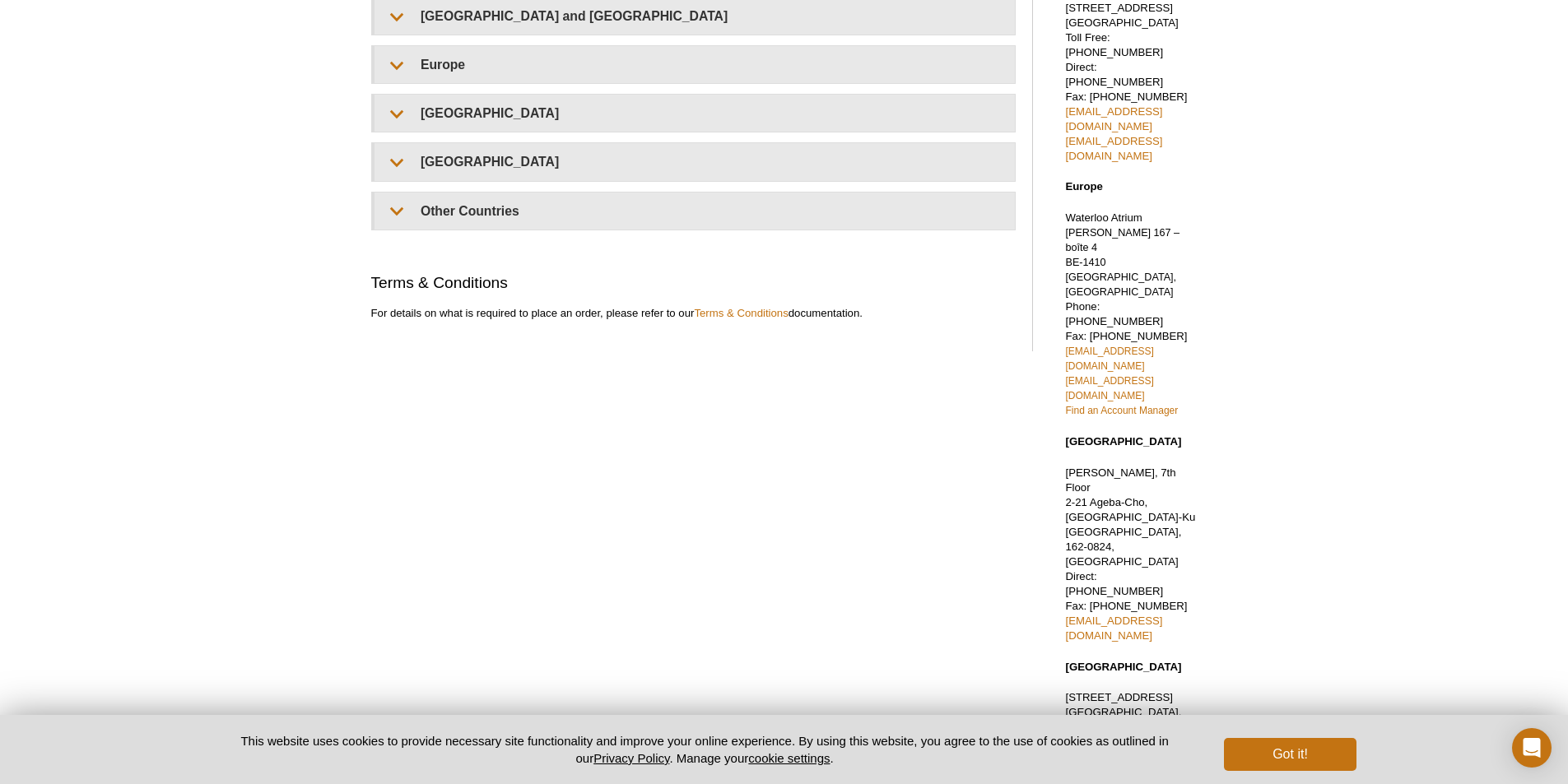
scroll to position [189, 0]
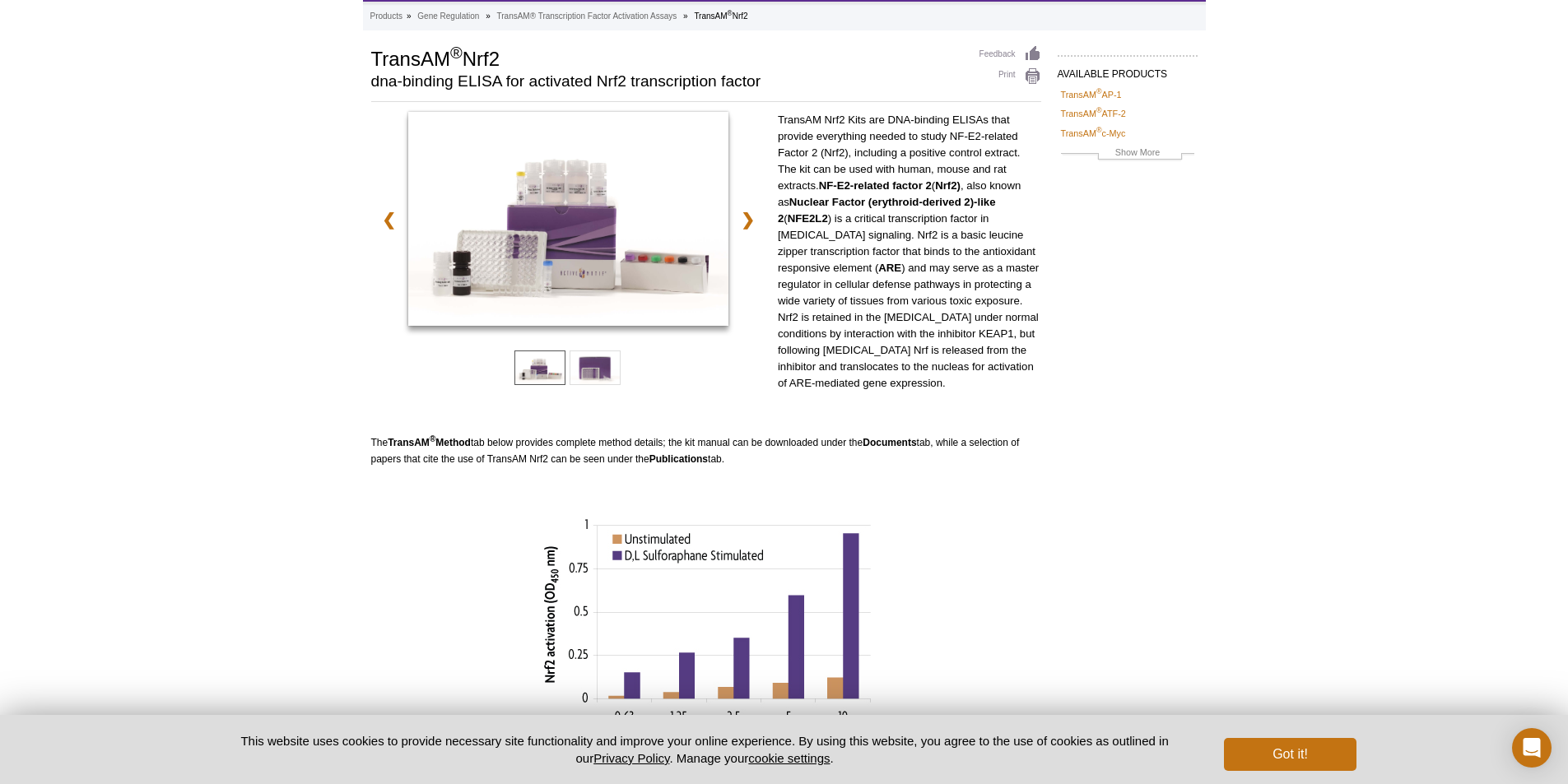
scroll to position [522, 0]
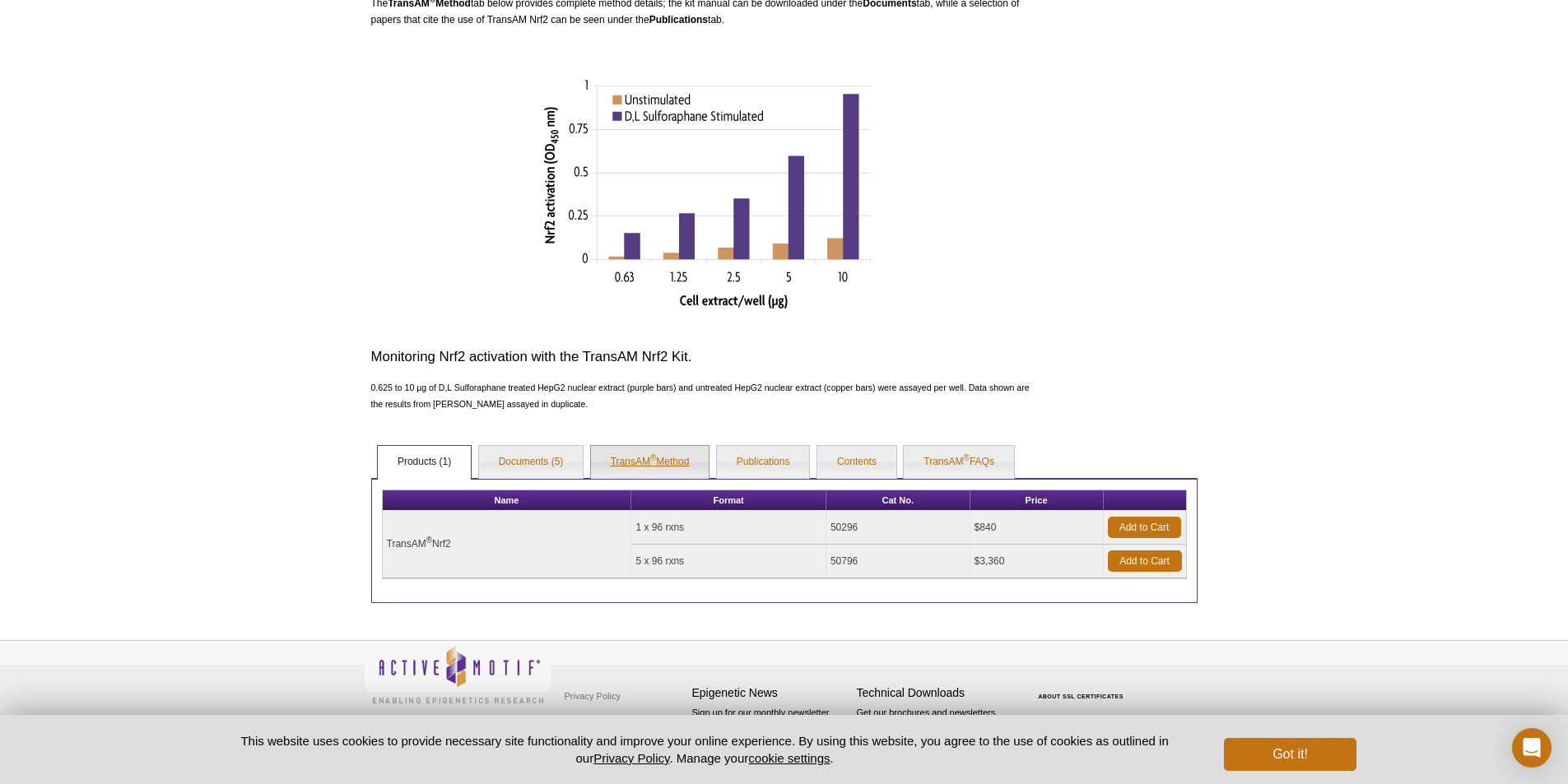
click at [637, 462] on link "TransAM ® Method" at bounding box center [651, 462] width 118 height 33
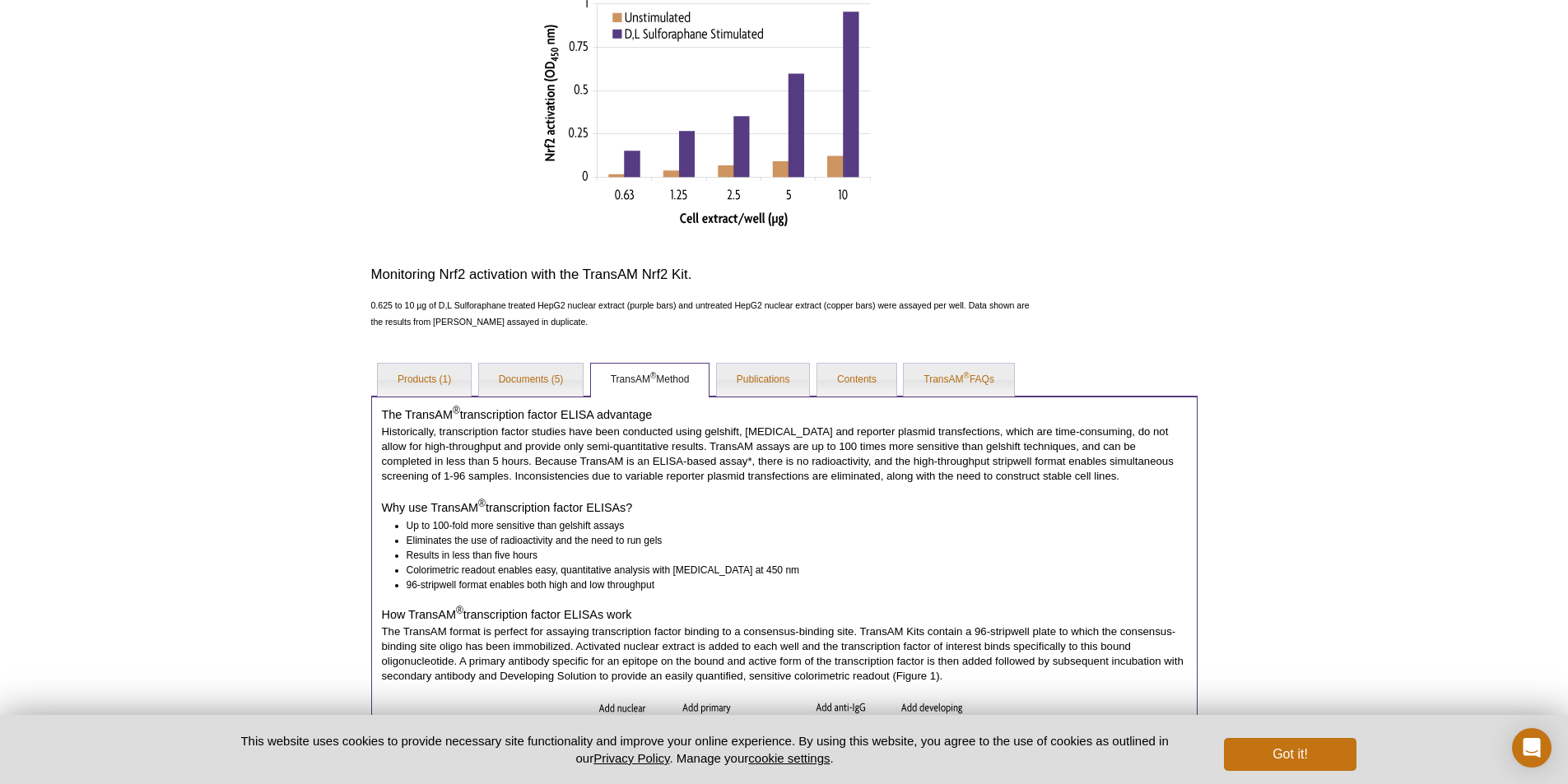
scroll to position [686, 0]
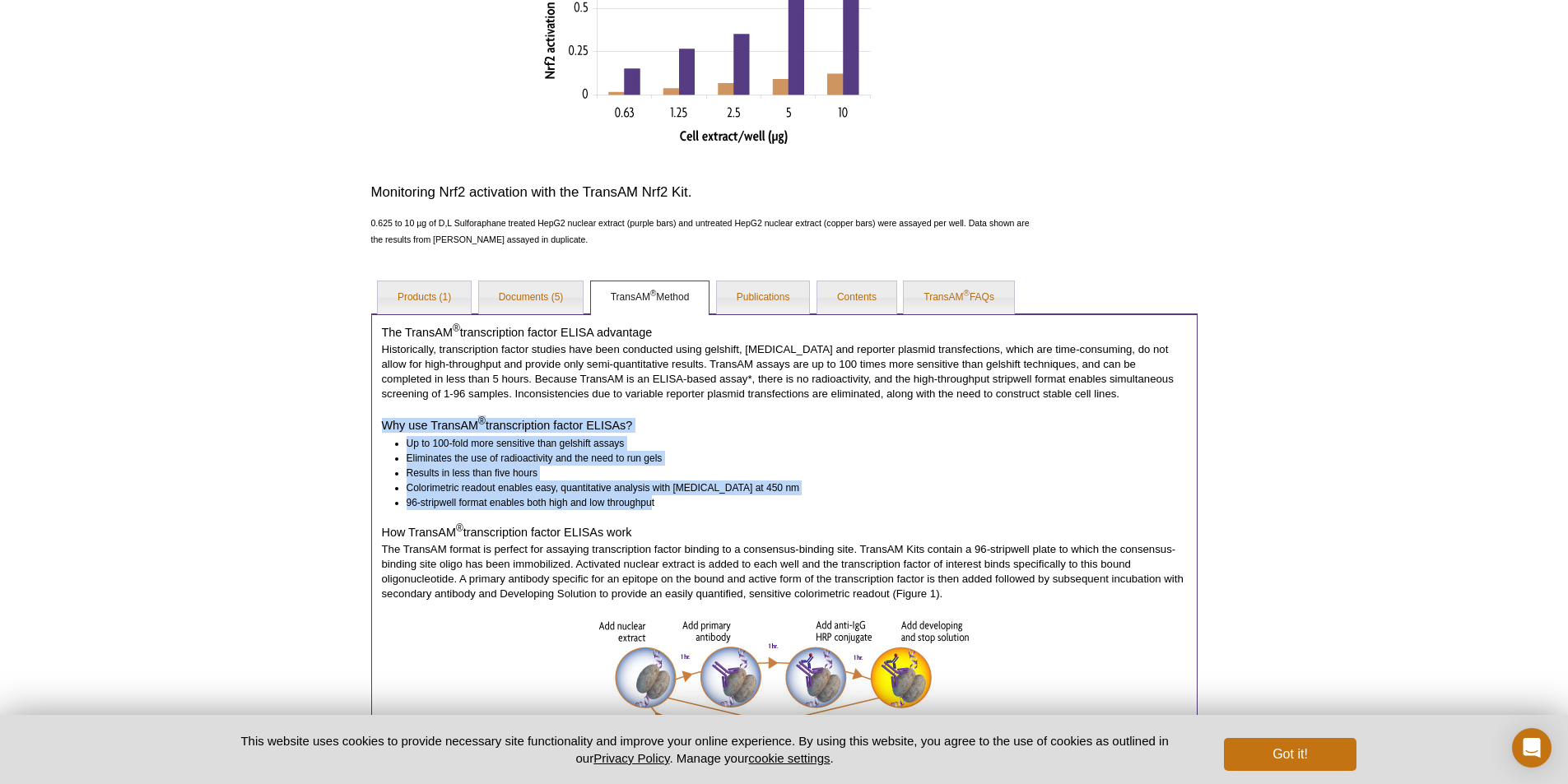
drag, startPoint x: 652, startPoint y: 502, endPoint x: 375, endPoint y: 417, distance: 289.7
click at [375, 417] on div "The TransAM ® transcription factor ELISA advantage Historically, transcription …" at bounding box center [784, 635] width 826 height 644
copy div "Why use TransAM ® transcription factor ELISAs? Up to 100-fold more sensitive th…"
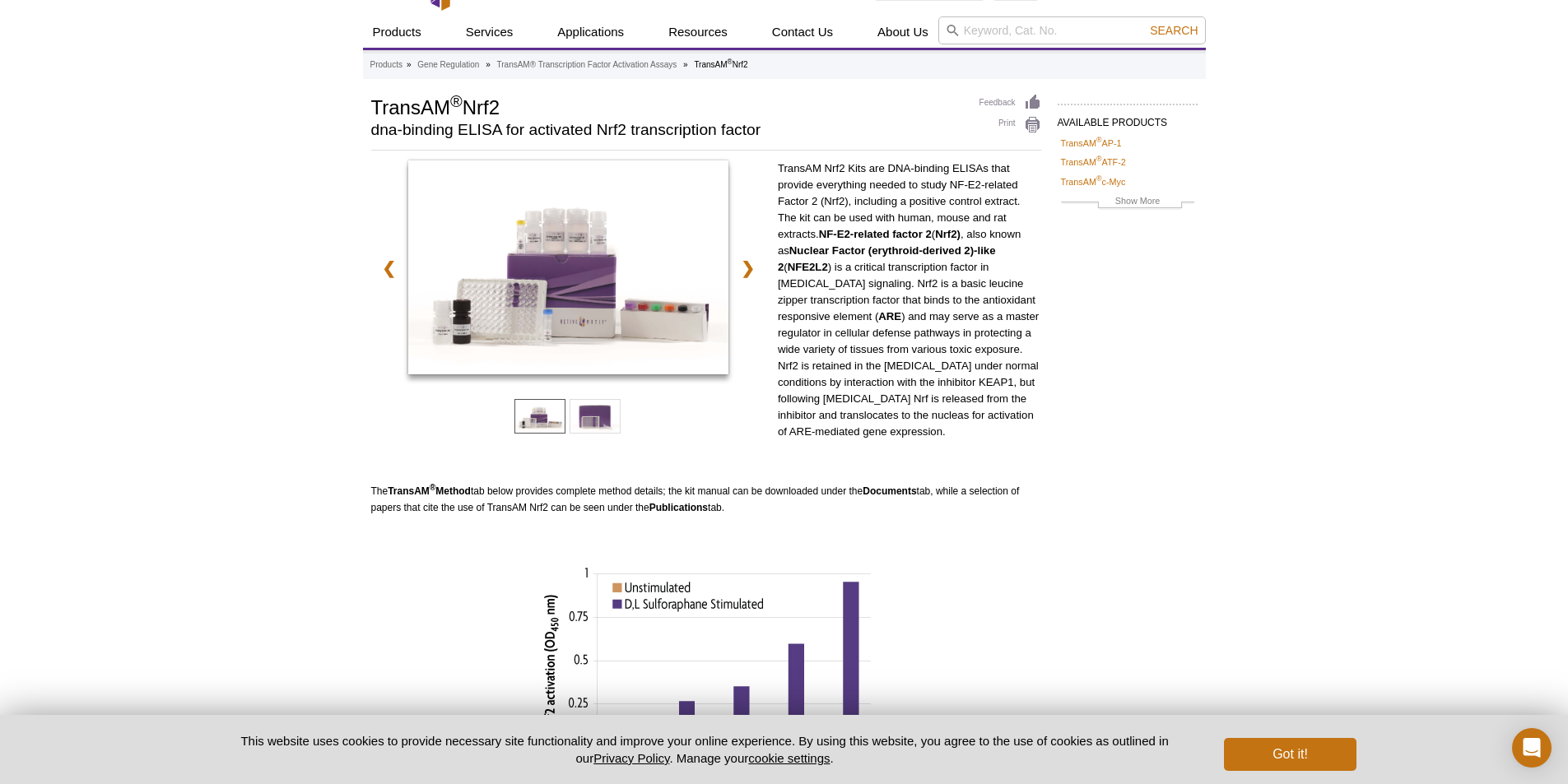
scroll to position [0, 0]
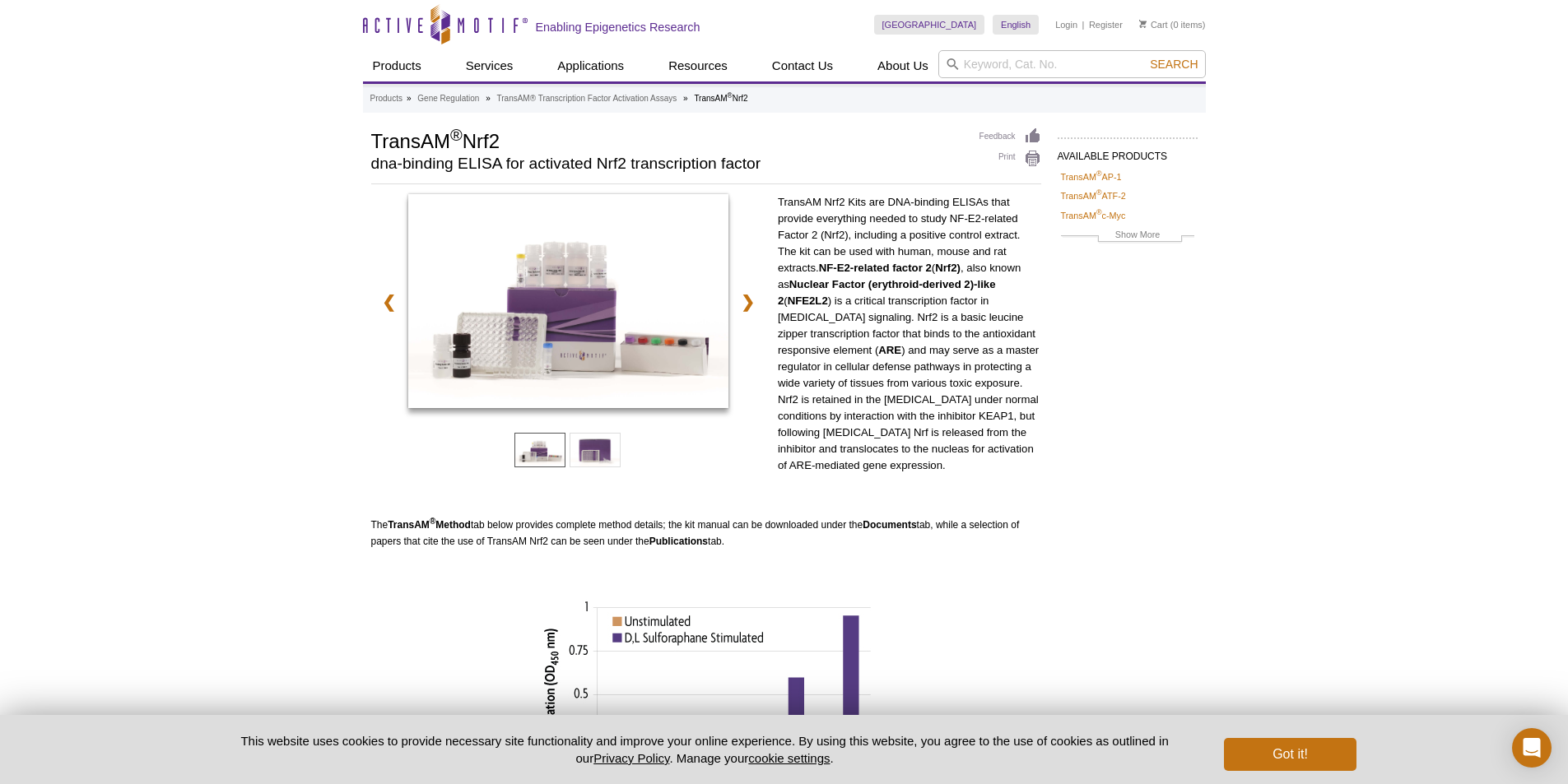
scroll to position [494, 0]
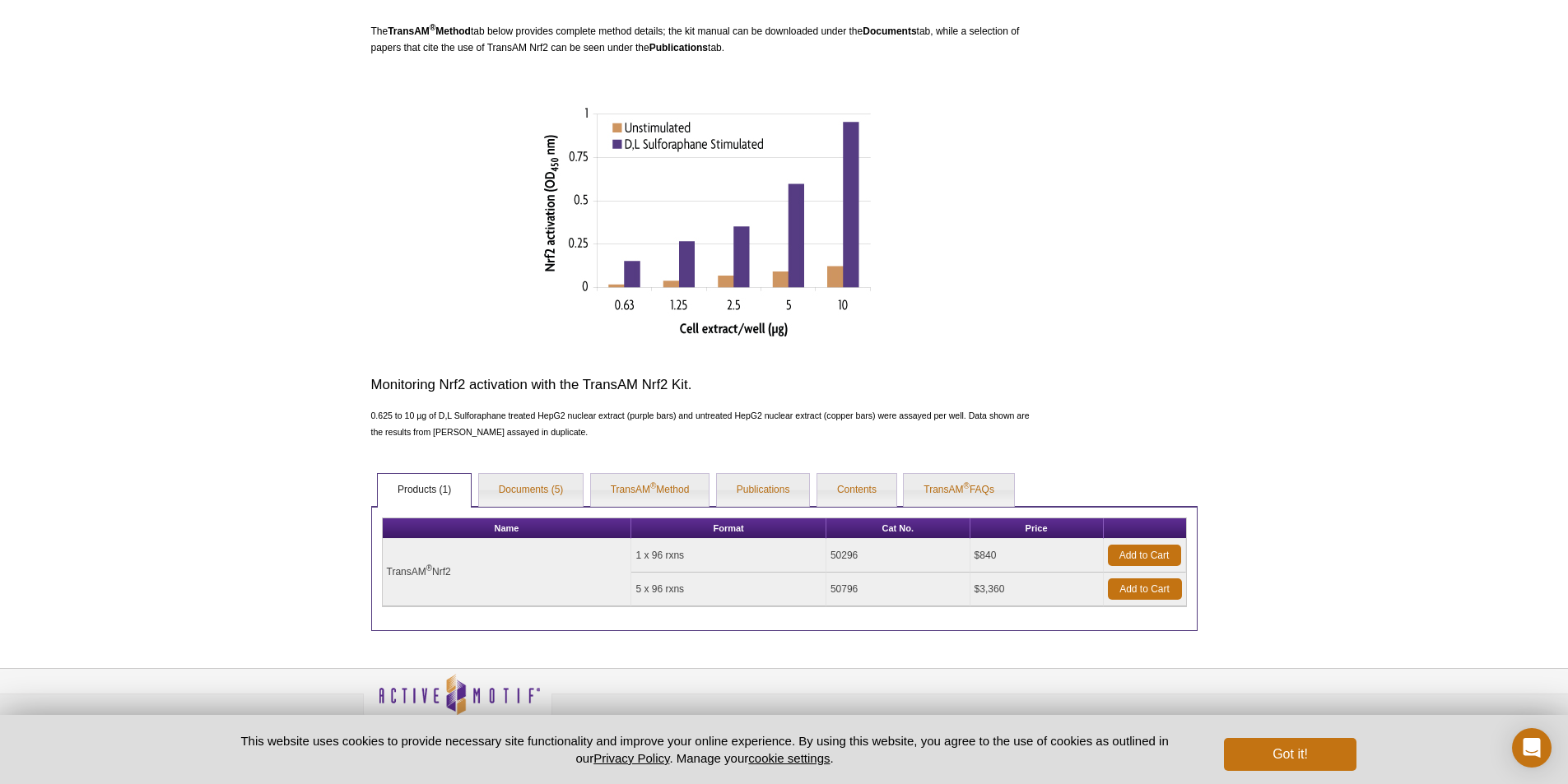
drag, startPoint x: 865, startPoint y: 552, endPoint x: 835, endPoint y: 553, distance: 30.0
click at [835, 553] on td "50296" at bounding box center [898, 555] width 144 height 34
copy td "50296"
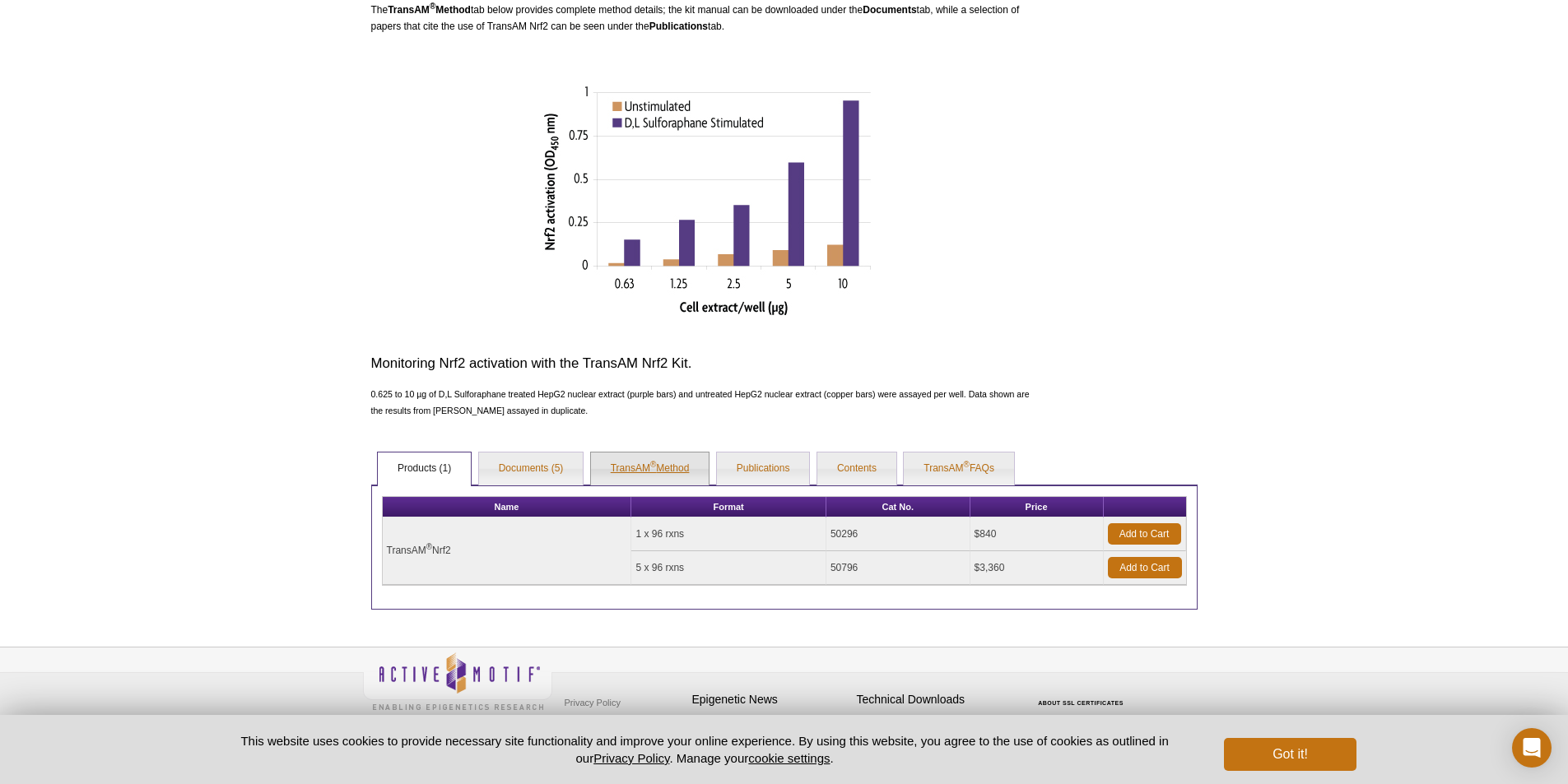
scroll to position [522, 0]
